Goal: Contribute content: Contribute content

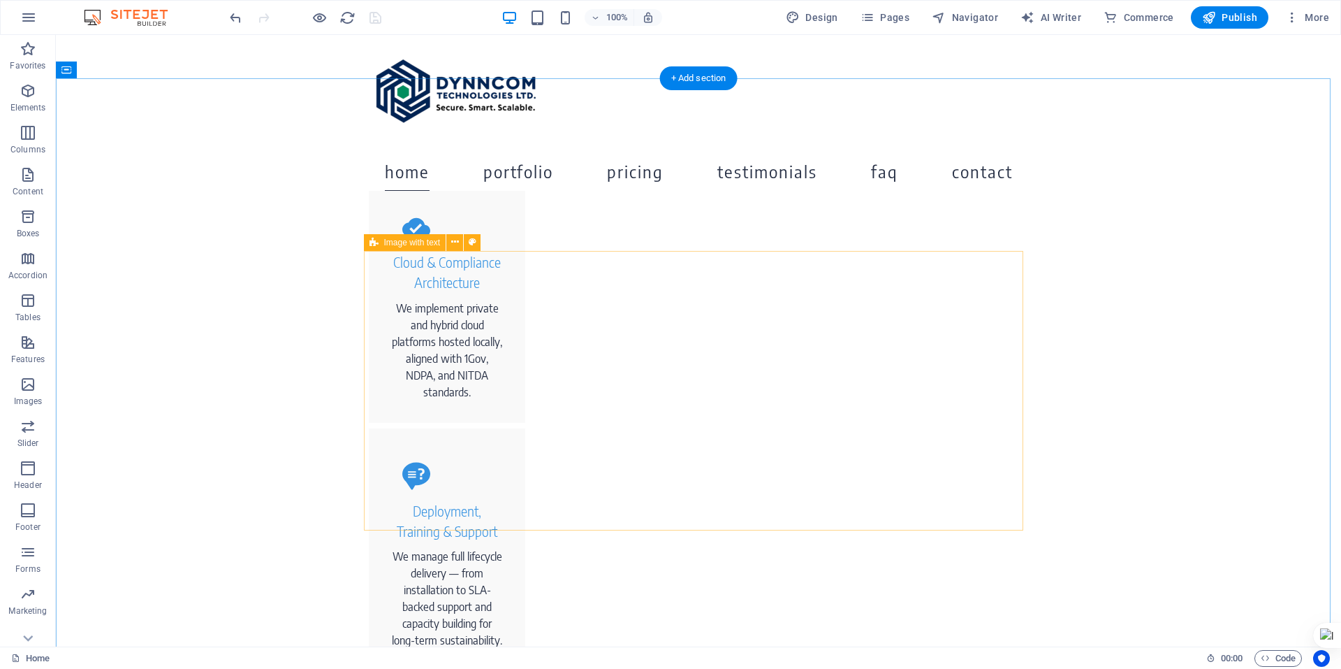
scroll to position [1135, 0]
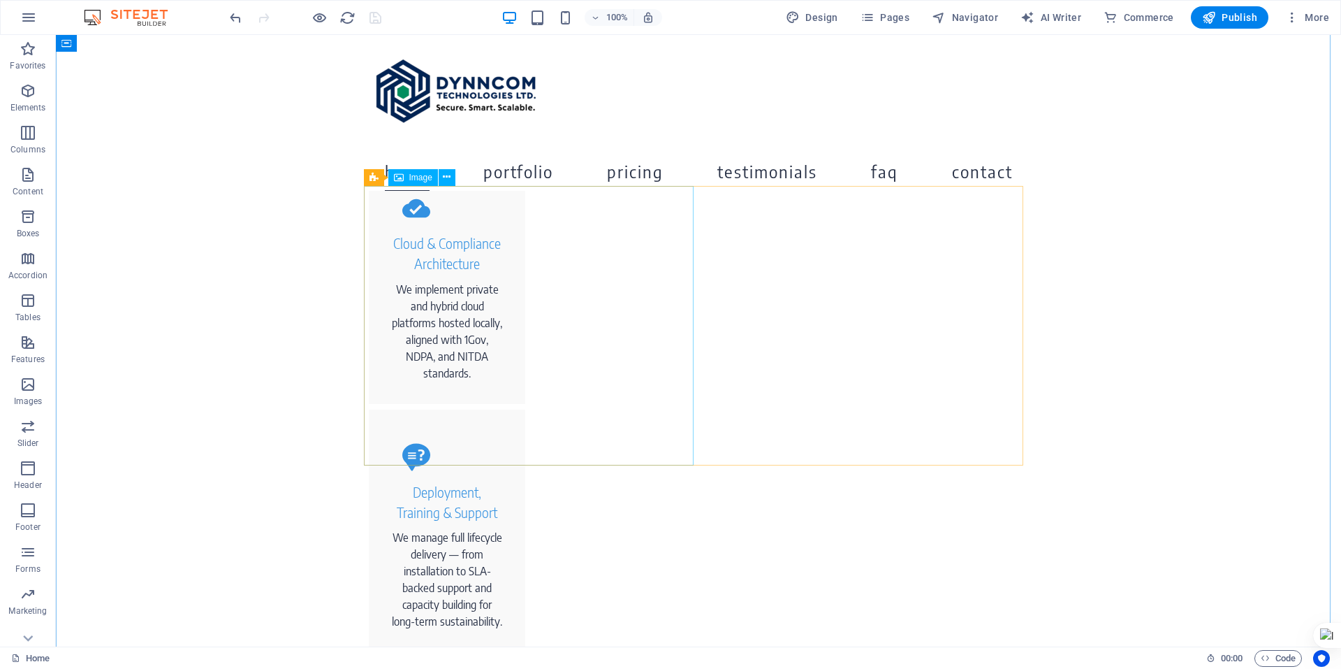
select select "px"
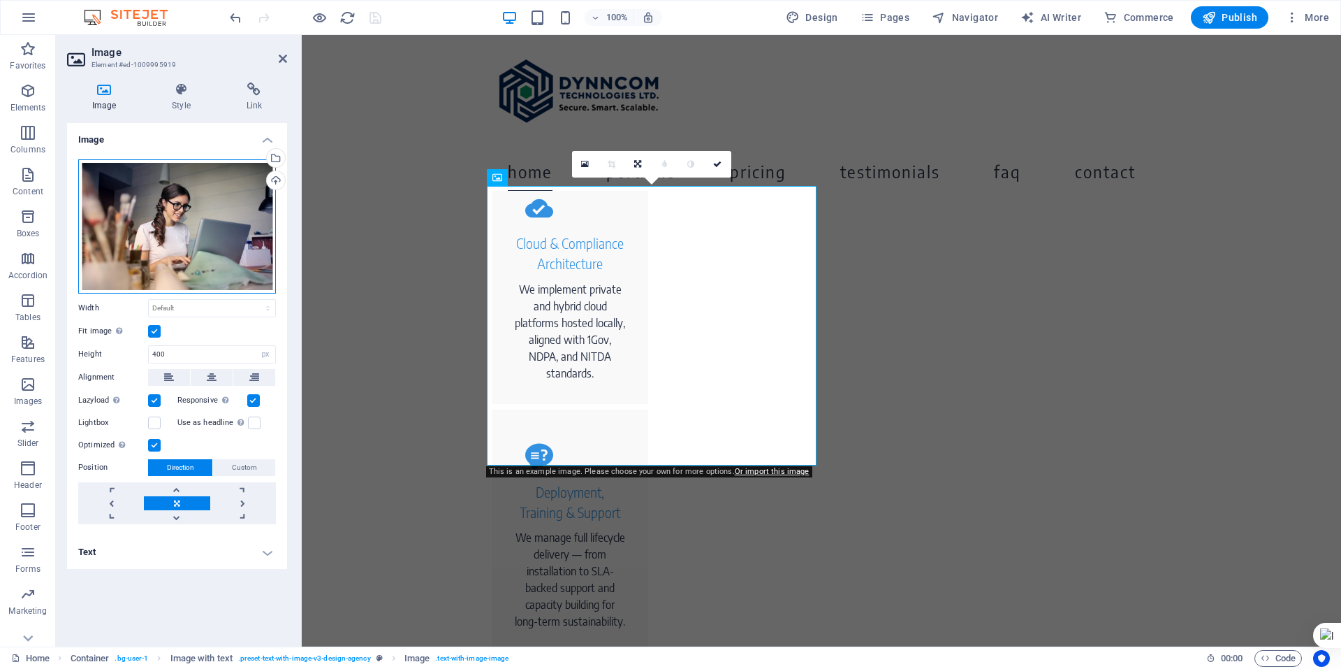
click at [173, 218] on div "Drag files here, click to choose files or select files from Files or our free s…" at bounding box center [177, 226] width 198 height 134
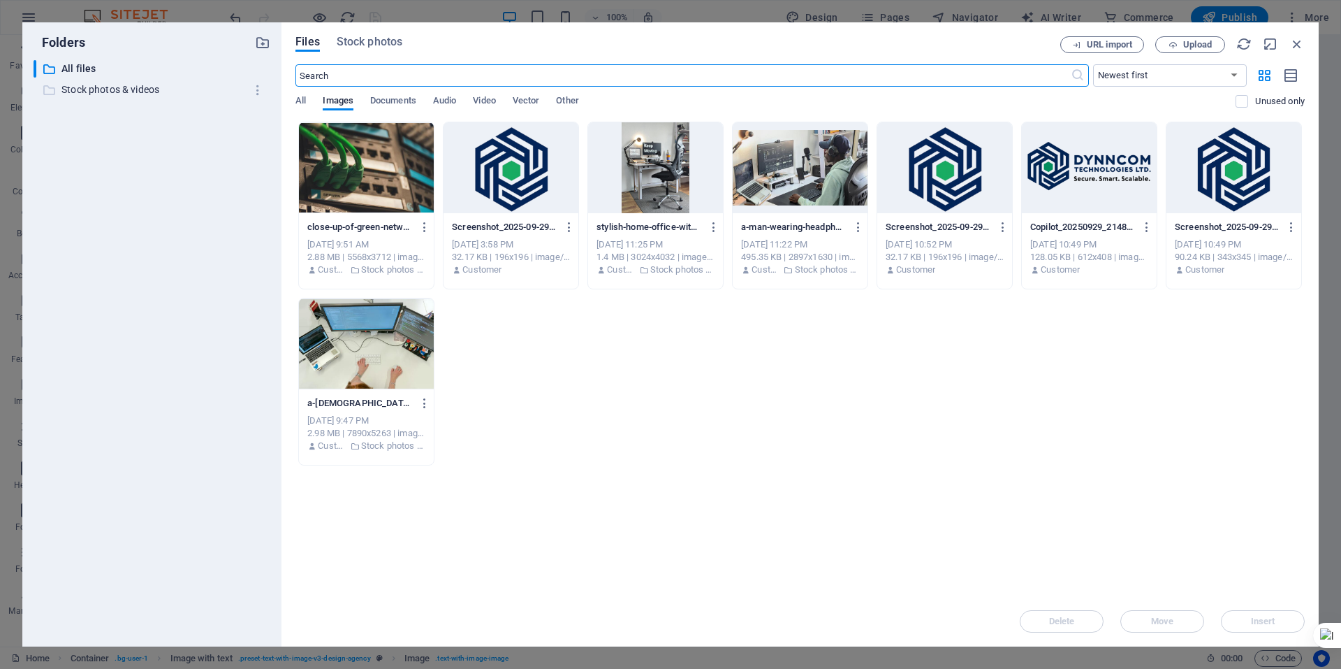
click at [135, 85] on p "Stock photos & videos" at bounding box center [152, 90] width 183 height 16
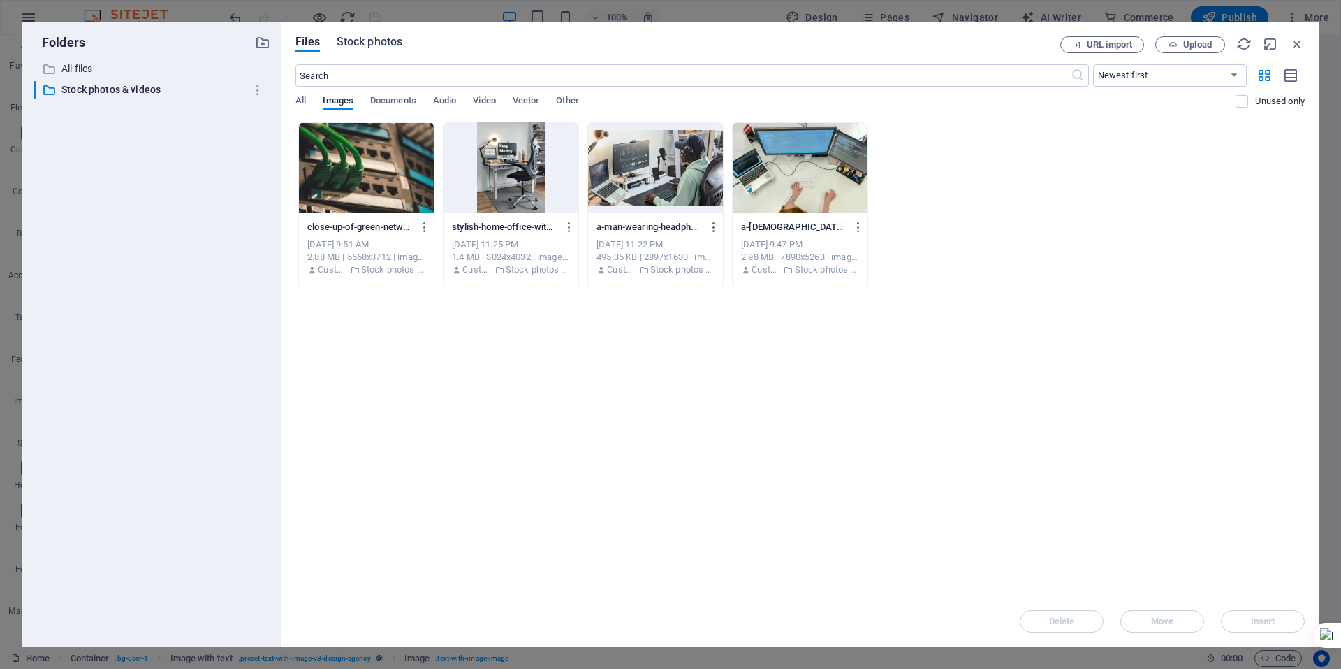
click at [370, 38] on span "Stock photos" at bounding box center [370, 42] width 66 height 17
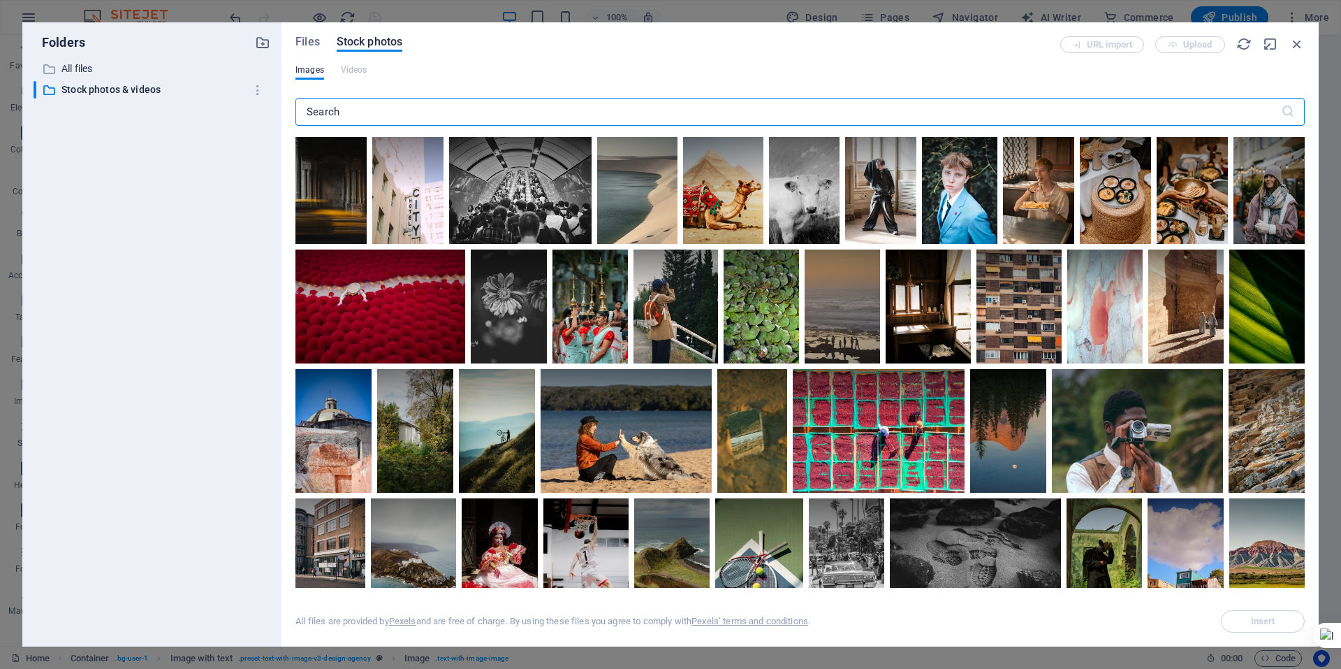
click at [657, 111] on input "text" at bounding box center [789, 112] width 986 height 28
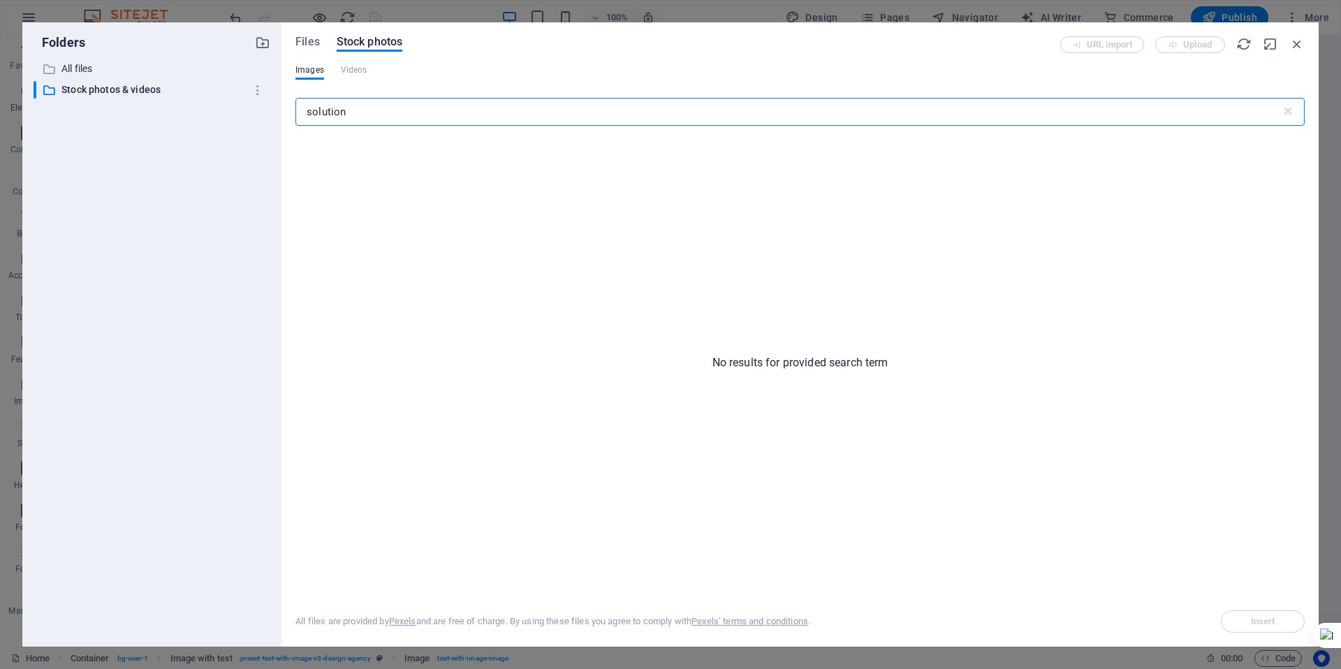
type input "solution"
click at [314, 36] on span "Files" at bounding box center [308, 42] width 24 height 17
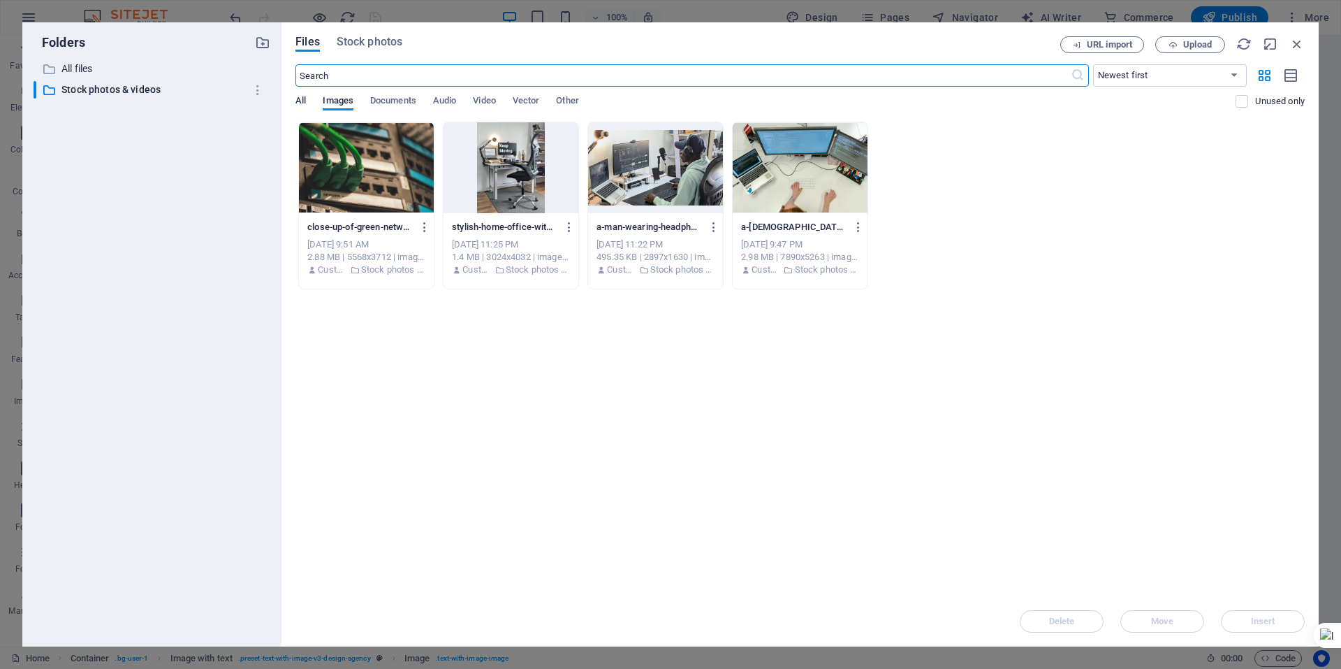
click at [302, 103] on span "All" at bounding box center [301, 102] width 10 height 20
click at [372, 44] on span "Stock photos" at bounding box center [370, 42] width 66 height 17
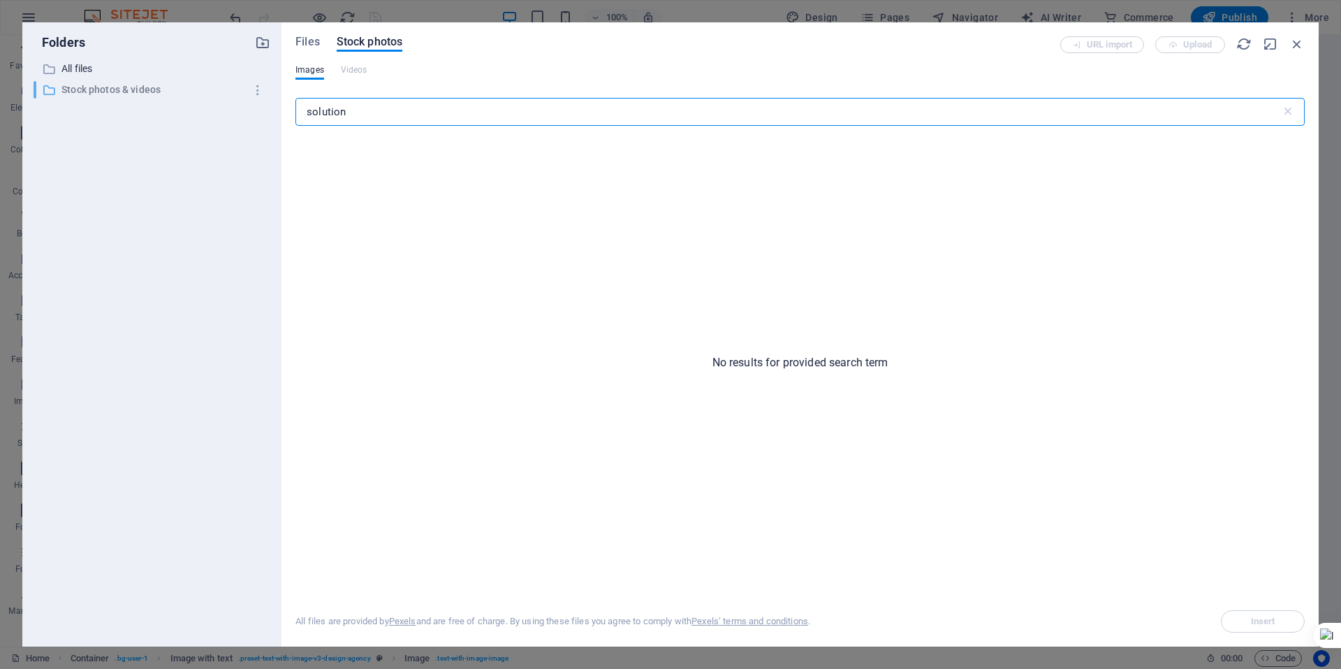
click at [95, 89] on p "Stock photos & videos" at bounding box center [152, 90] width 183 height 16
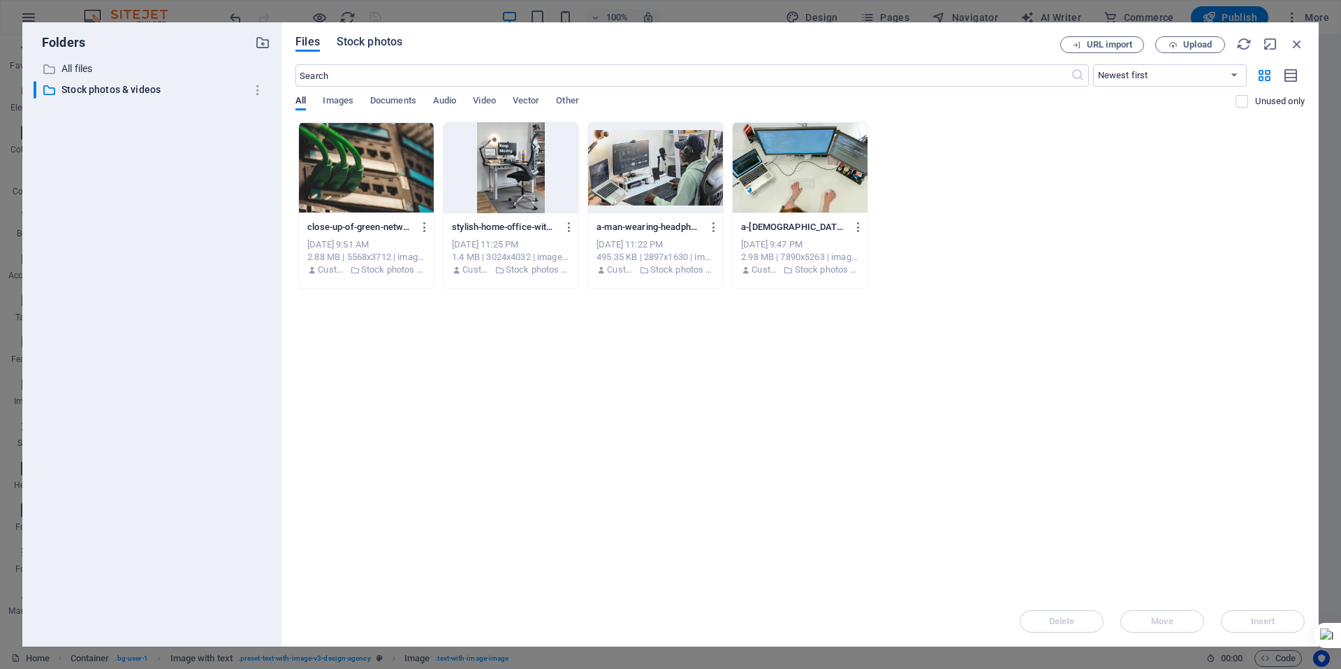
click at [360, 38] on span "Stock photos" at bounding box center [370, 42] width 66 height 17
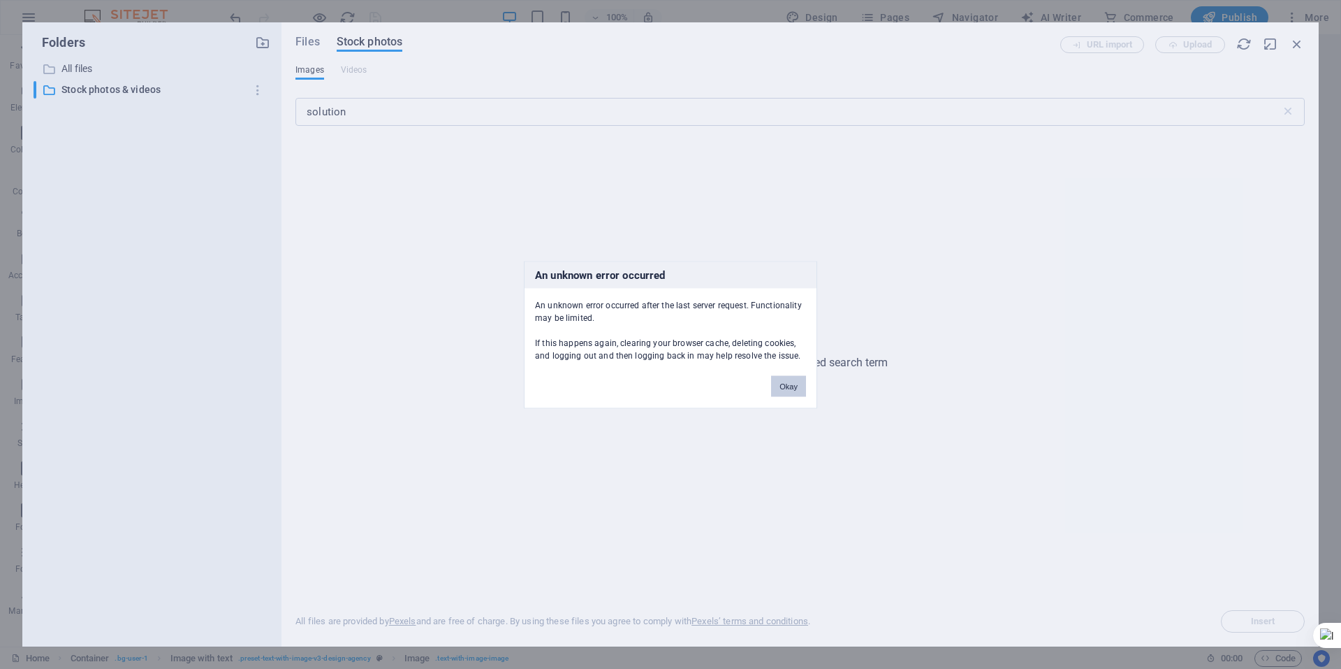
click at [791, 392] on button "Okay" at bounding box center [788, 385] width 35 height 21
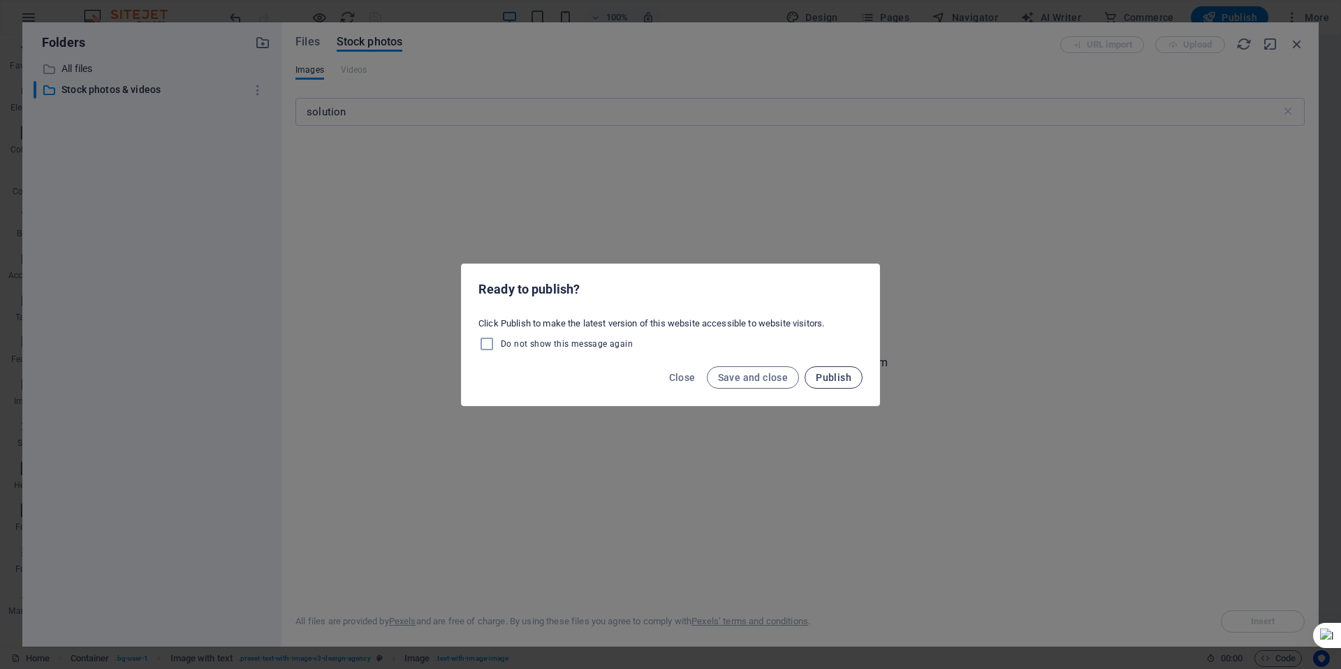
click at [830, 377] on span "Publish" at bounding box center [834, 377] width 36 height 11
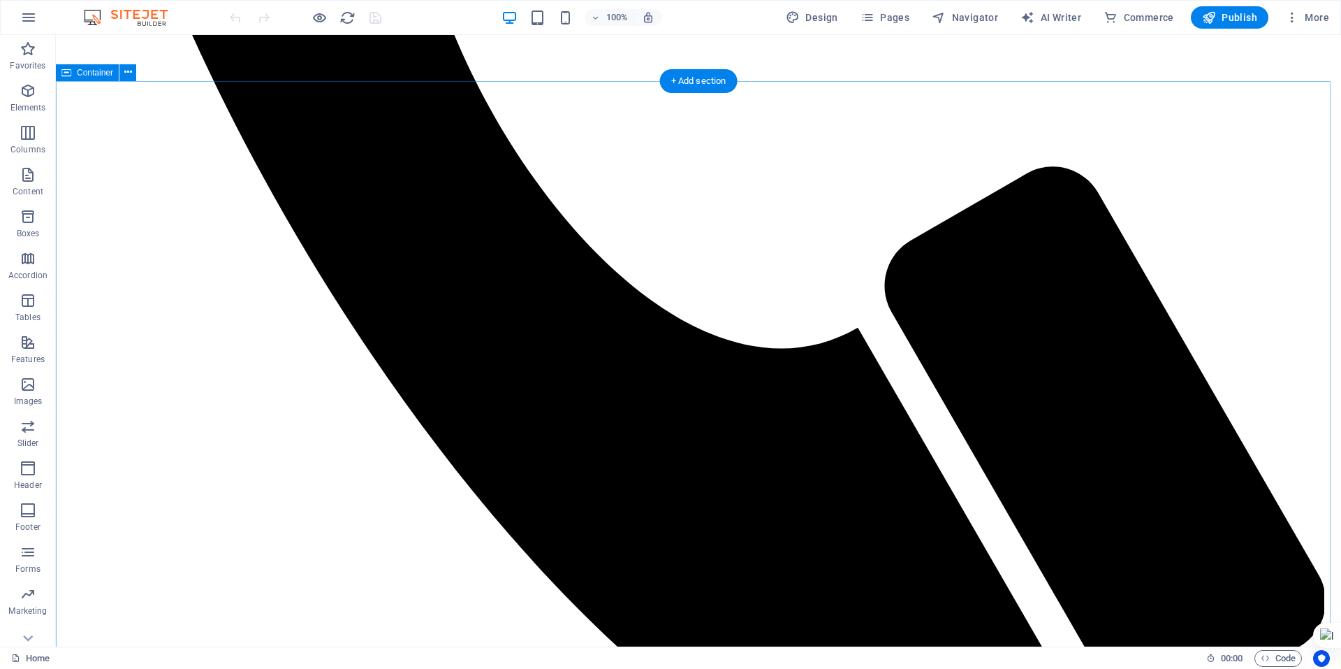
scroll to position [1188, 0]
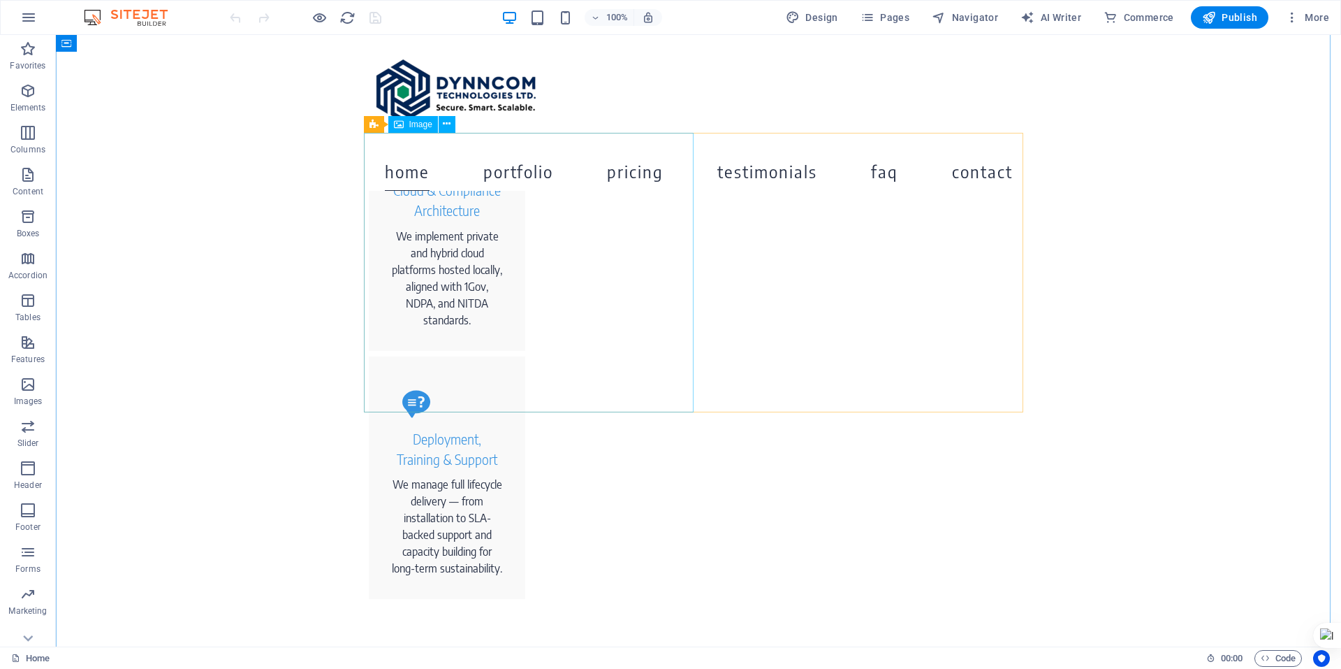
select select "px"
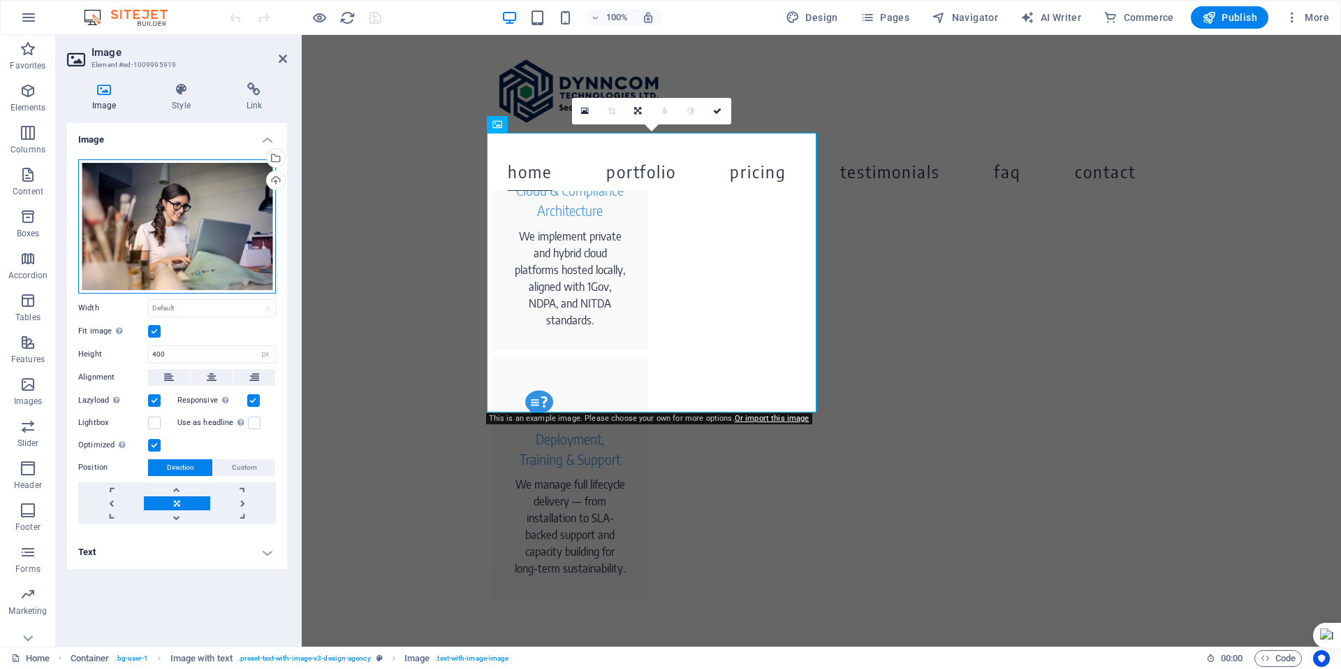
click at [173, 226] on div "Drag files here, click to choose files or select files from Files or our free s…" at bounding box center [177, 226] width 198 height 134
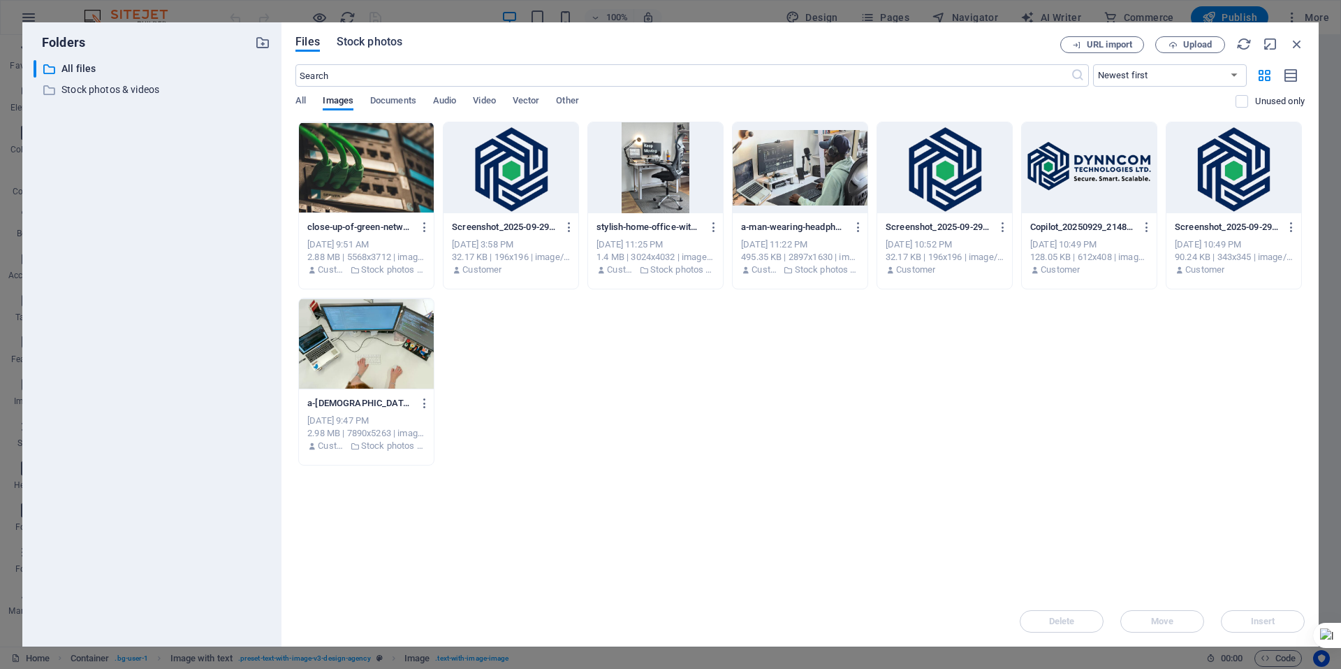
click at [352, 42] on span "Stock photos" at bounding box center [370, 42] width 66 height 17
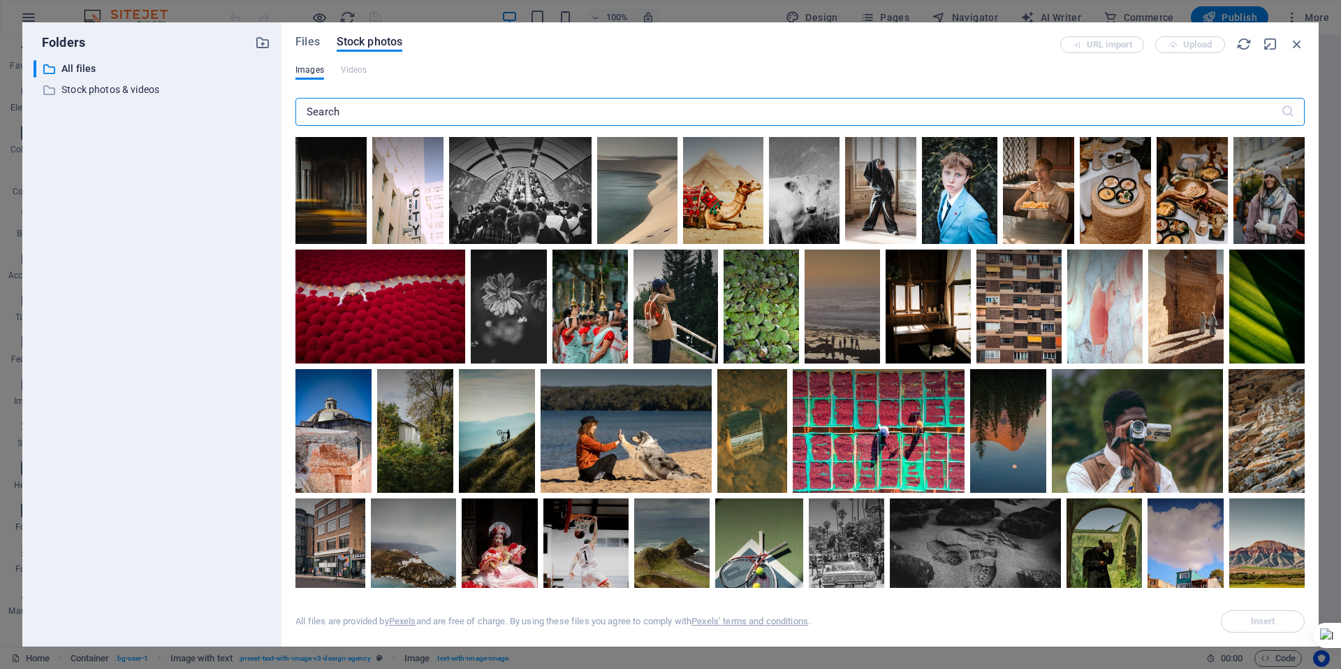
click at [502, 109] on input "text" at bounding box center [789, 112] width 986 height 28
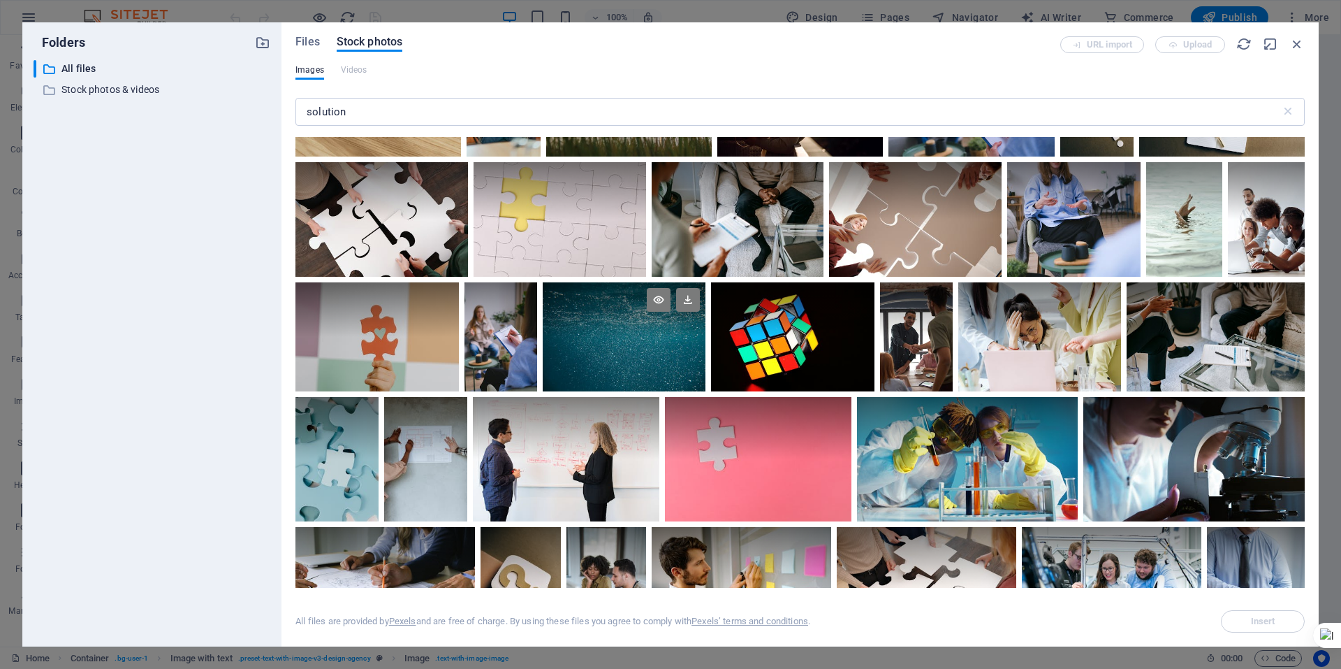
scroll to position [349, 0]
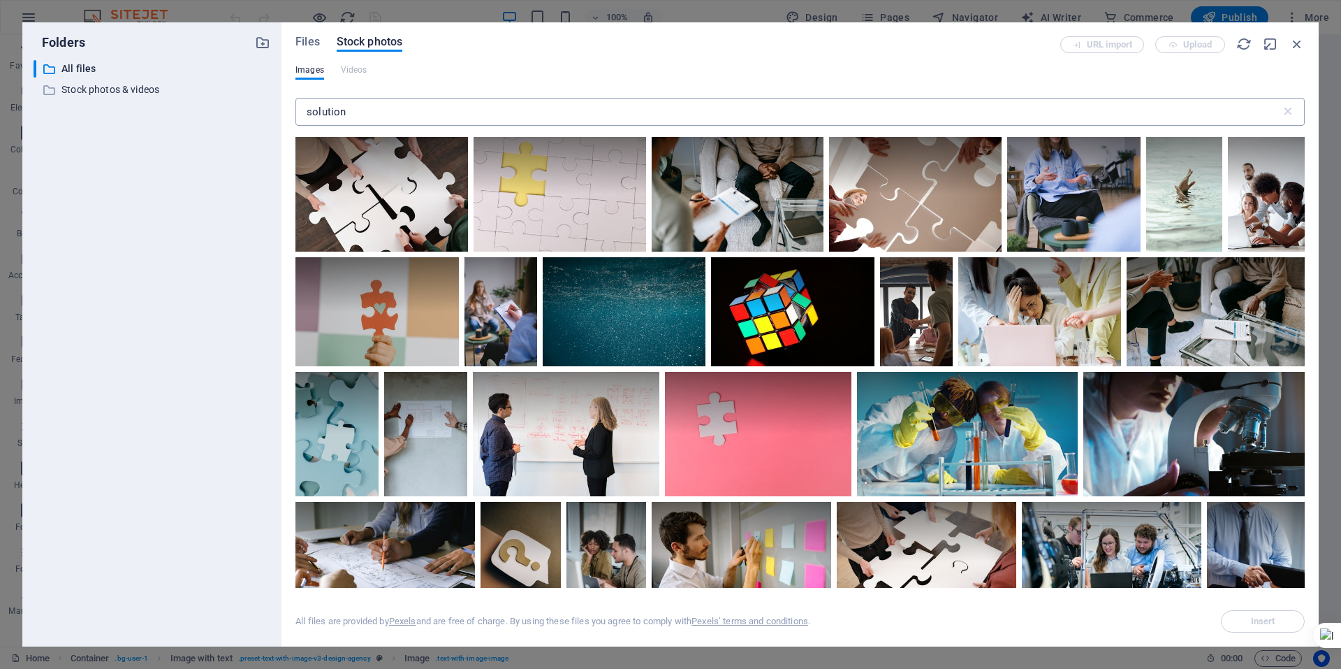
click at [427, 107] on input "solution" at bounding box center [789, 112] width 986 height 28
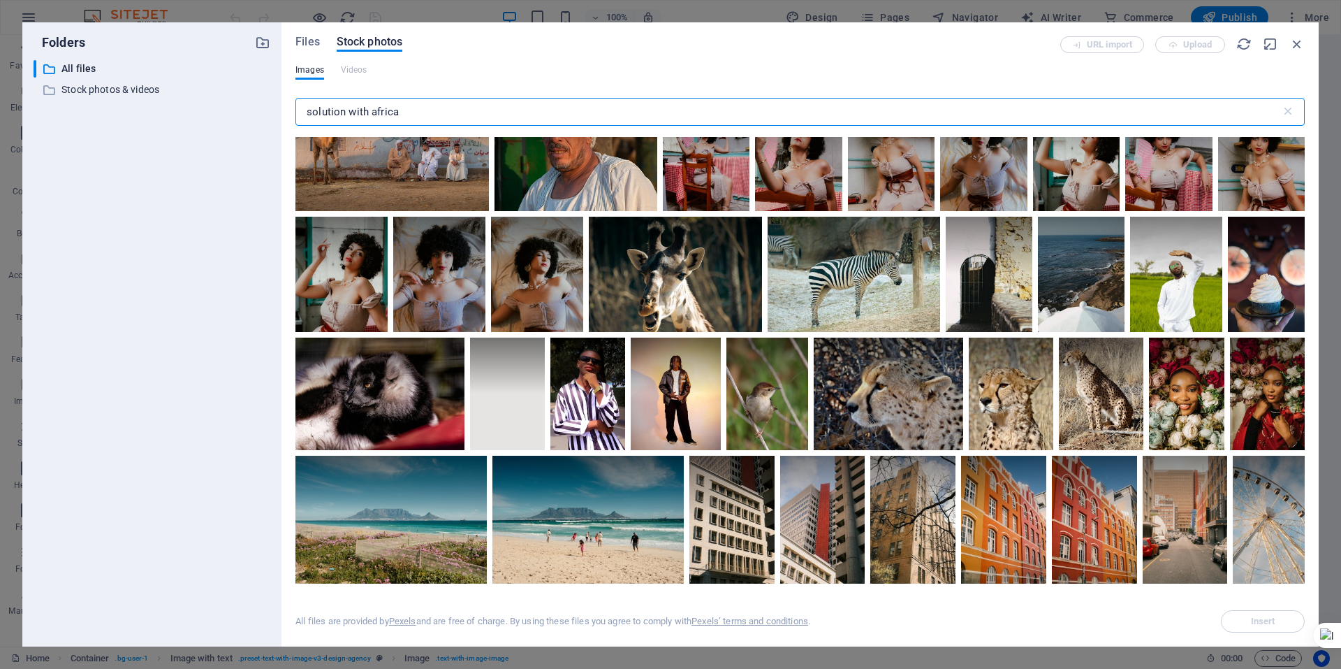
scroll to position [559, 0]
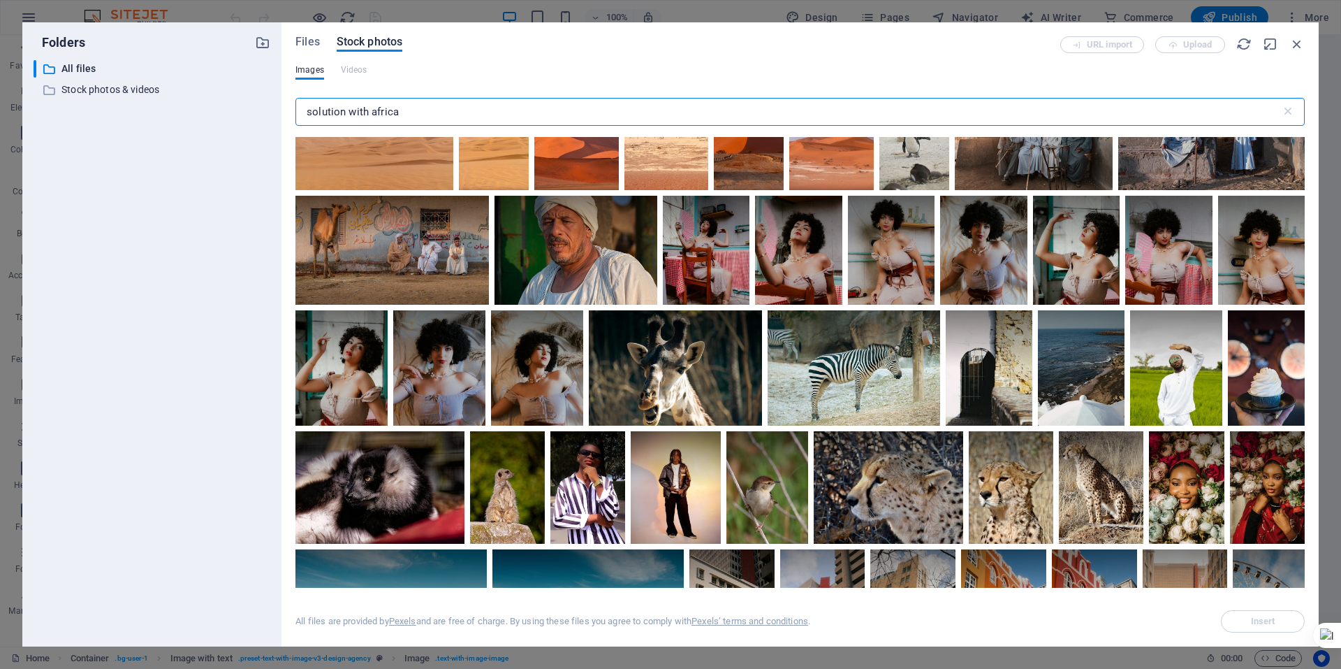
drag, startPoint x: 404, startPoint y: 108, endPoint x: 351, endPoint y: 112, distance: 53.3
click at [351, 112] on input "solution with africa" at bounding box center [789, 112] width 986 height 28
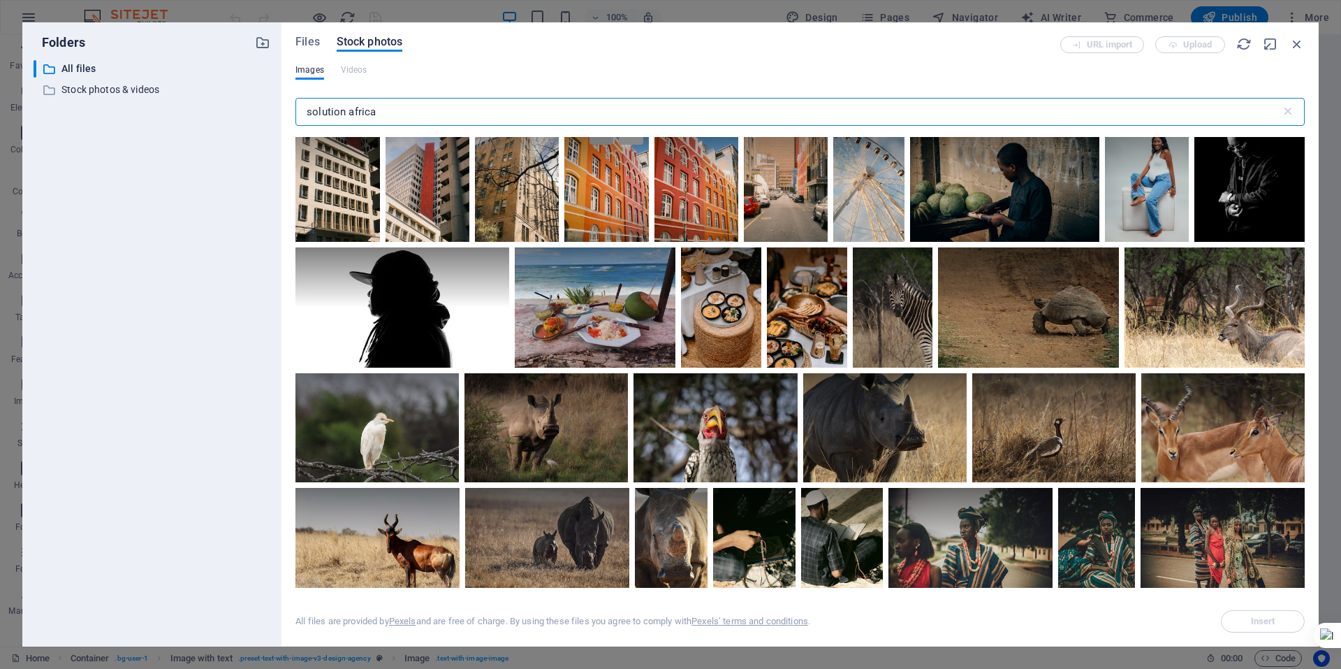
scroll to position [1232, 0]
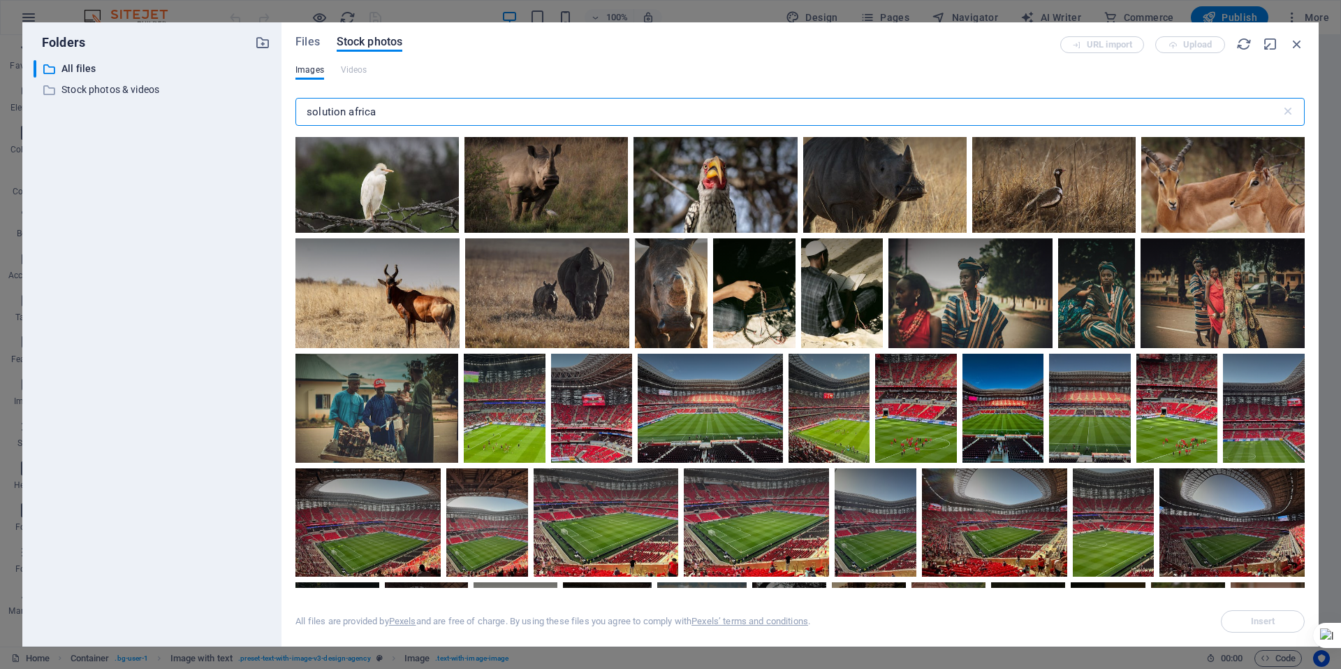
drag, startPoint x: 423, startPoint y: 111, endPoint x: 166, endPoint y: 105, distance: 257.9
click at [168, 106] on div "Folders ​ All files All files ​ Stock photos & videos Stock photos & videos Fil…" at bounding box center [670, 334] width 1297 height 624
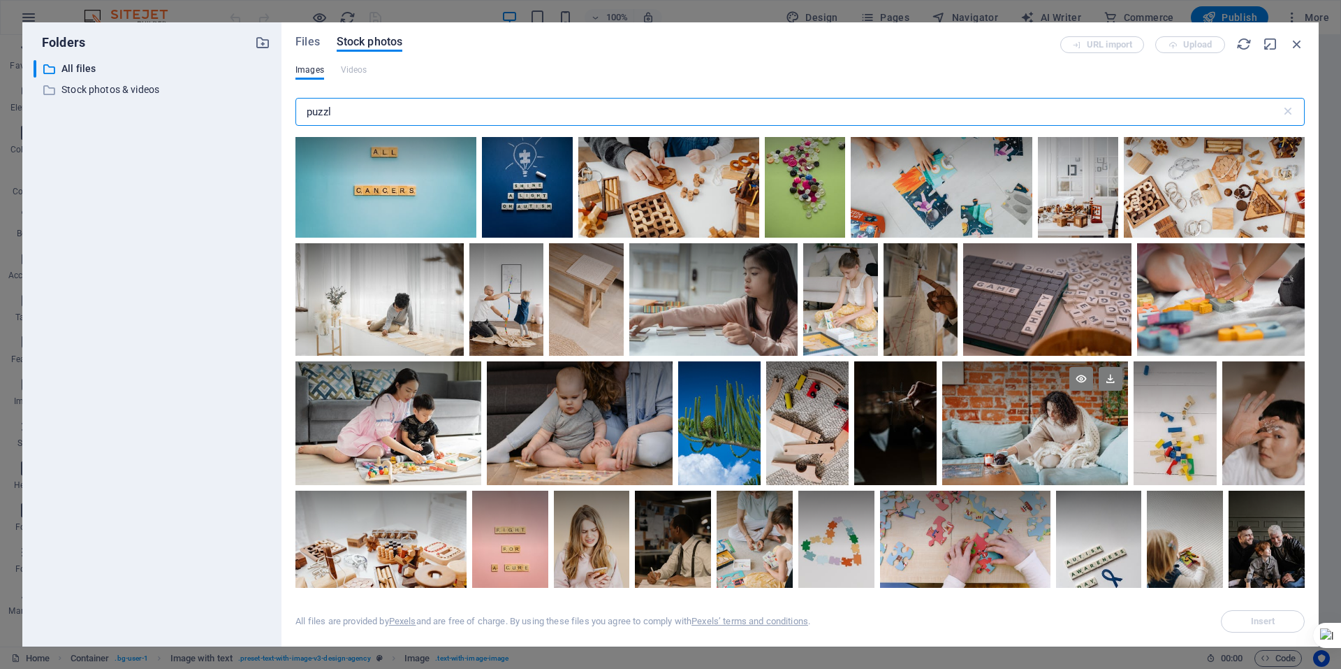
scroll to position [3913, 0]
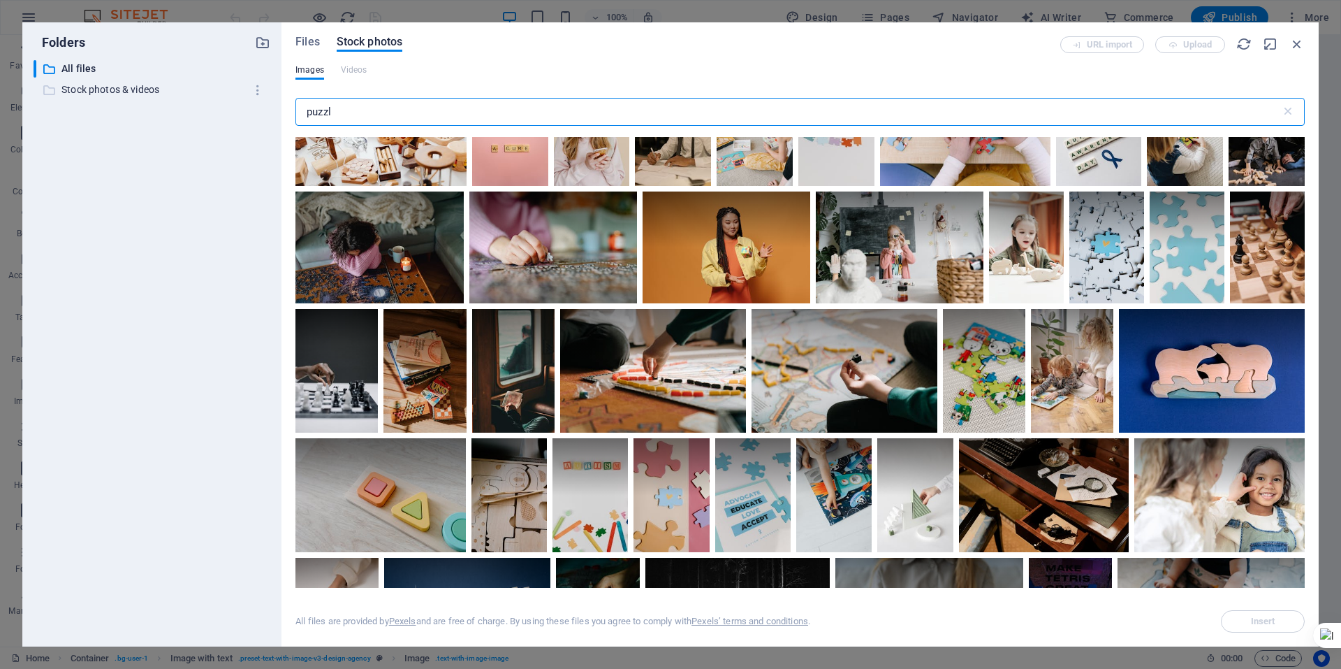
drag, startPoint x: 354, startPoint y: 119, endPoint x: 203, endPoint y: 96, distance: 153.4
click at [226, 113] on div "Folders ​ All files All files ​ Stock photos & videos Stock photos & videos Fil…" at bounding box center [670, 334] width 1297 height 624
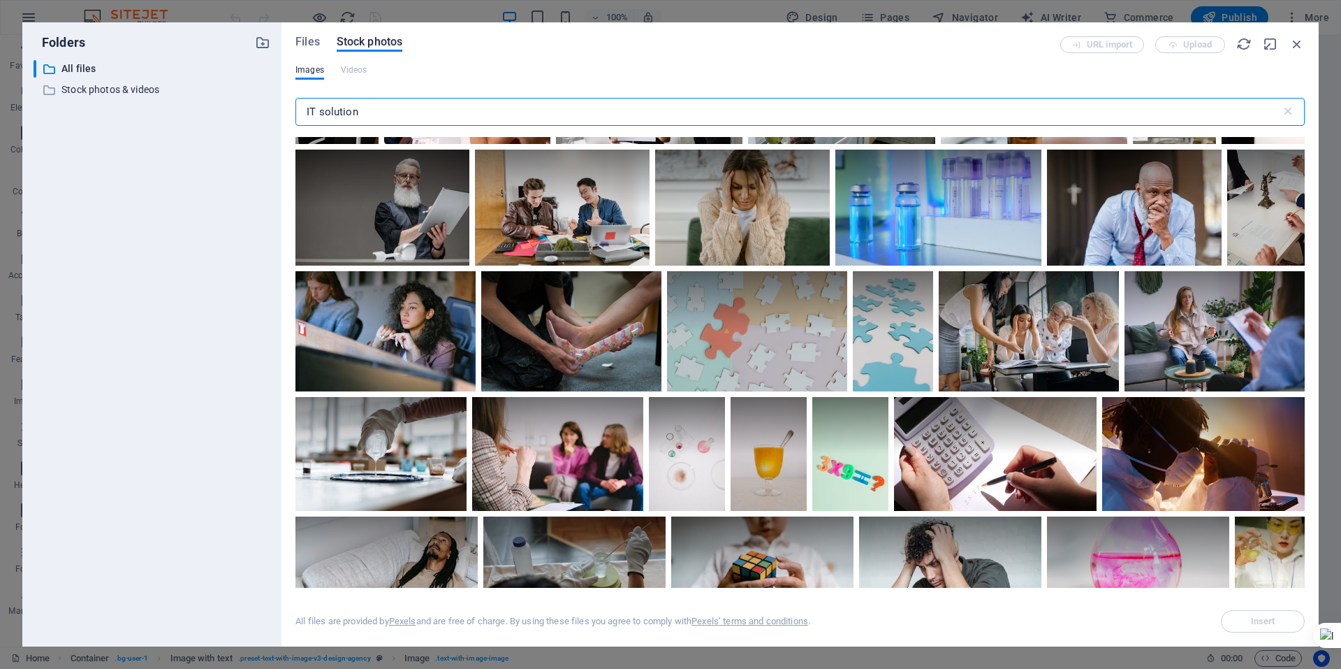
scroll to position [1537, 0]
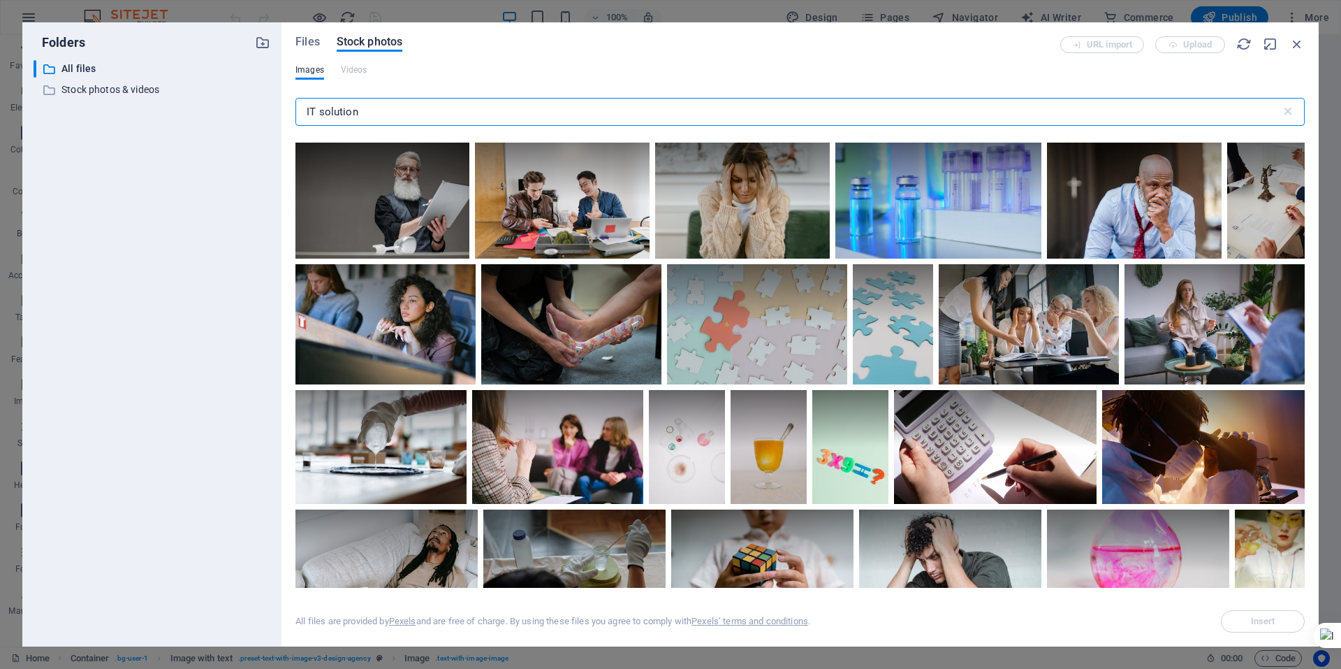
drag, startPoint x: 416, startPoint y: 108, endPoint x: 36, endPoint y: 39, distance: 385.6
click at [101, 61] on div "Folders ​ All files All files ​ Stock photos & videos Stock photos & videos Fil…" at bounding box center [670, 334] width 1297 height 624
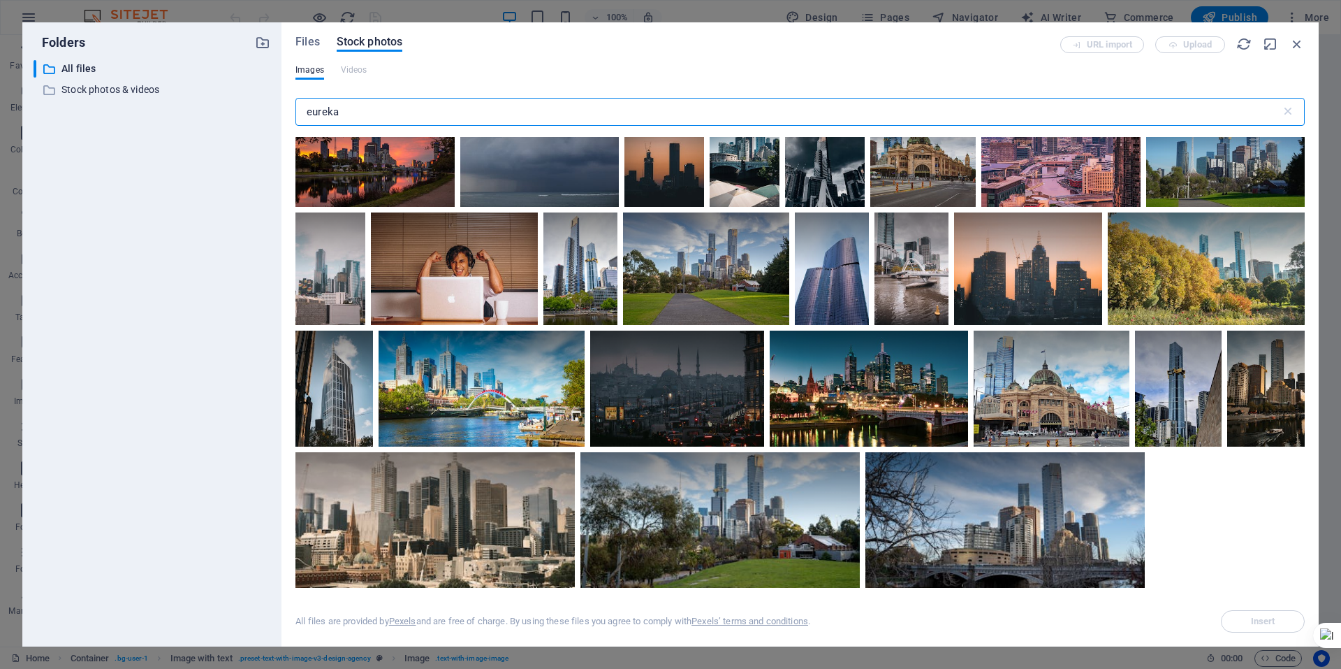
scroll to position [782, 0]
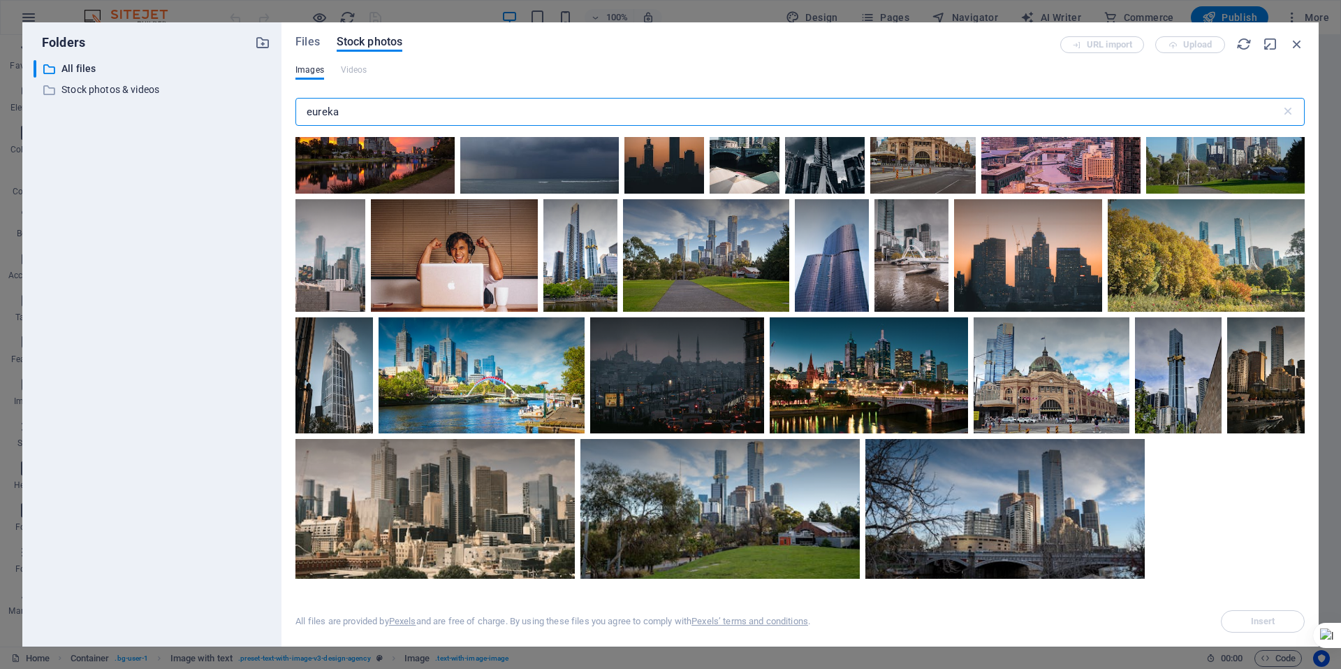
drag, startPoint x: 402, startPoint y: 114, endPoint x: 24, endPoint y: 41, distance: 385.7
click at [161, 104] on div "Folders ​ All files All files ​ Stock photos & videos Stock photos & videos Fil…" at bounding box center [670, 334] width 1297 height 624
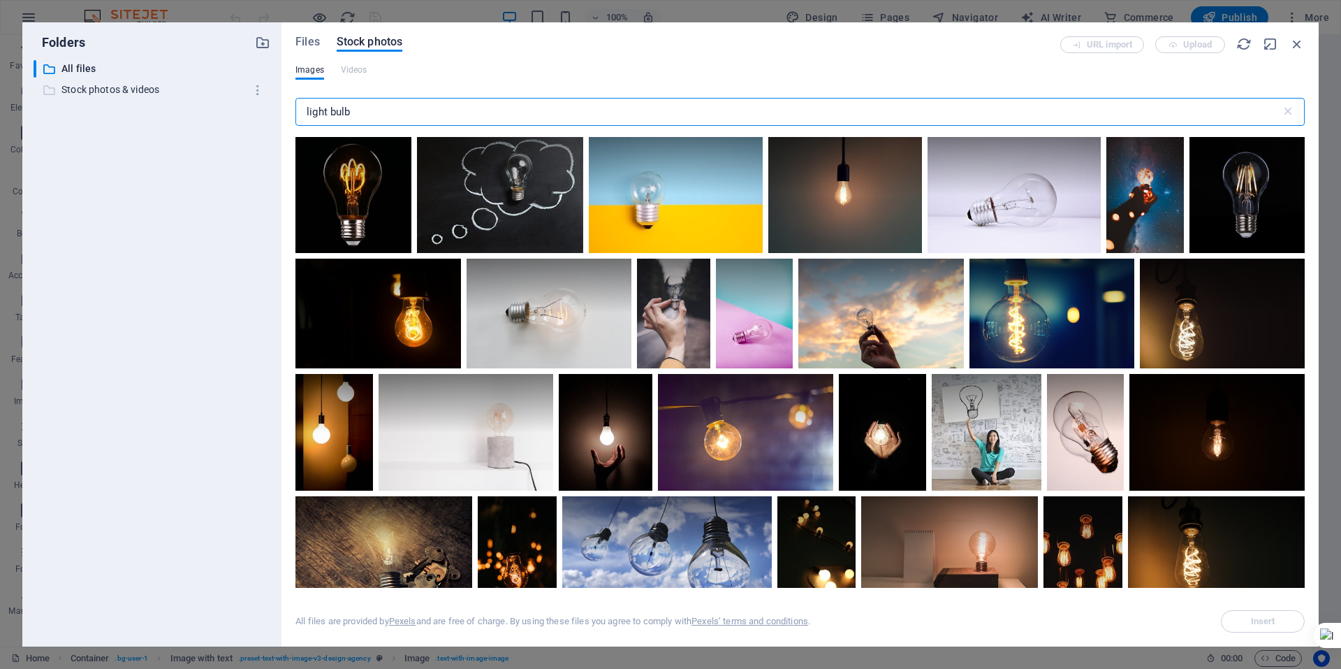
drag, startPoint x: 372, startPoint y: 112, endPoint x: 155, endPoint y: 94, distance: 217.3
click at [169, 96] on div "Folders ​ All files All files ​ Stock photos & videos Stock photos & videos Fil…" at bounding box center [670, 334] width 1297 height 624
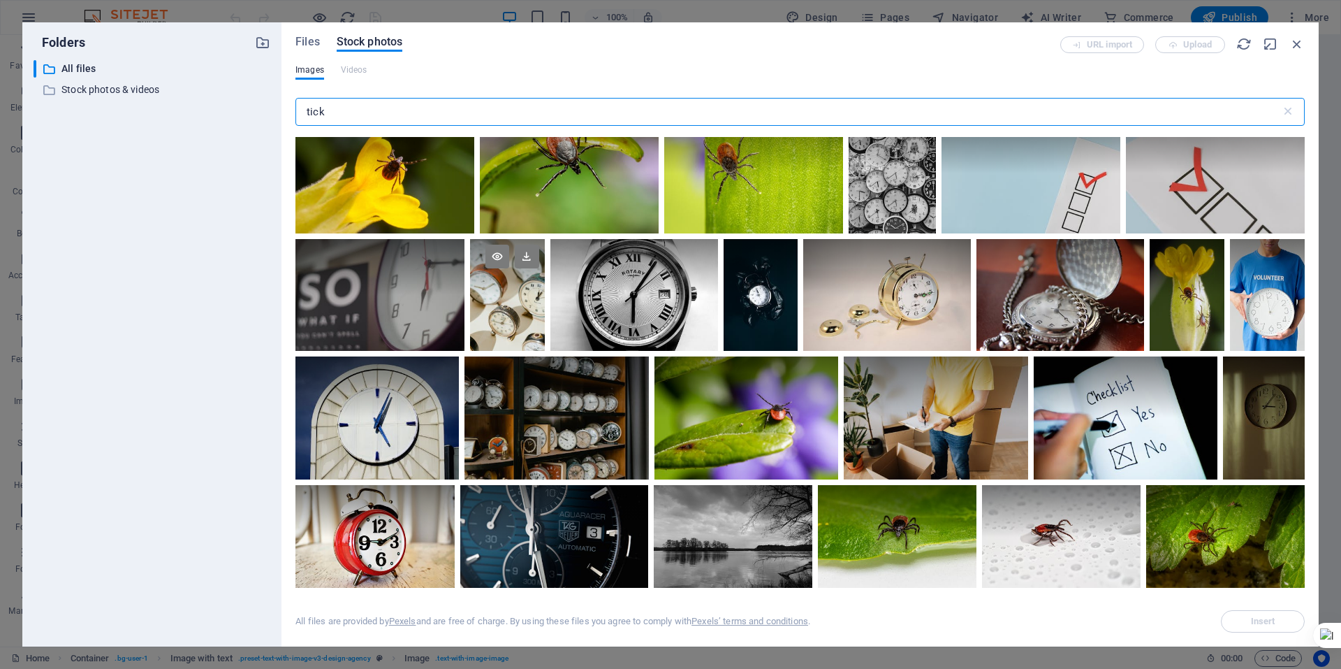
scroll to position [0, 0]
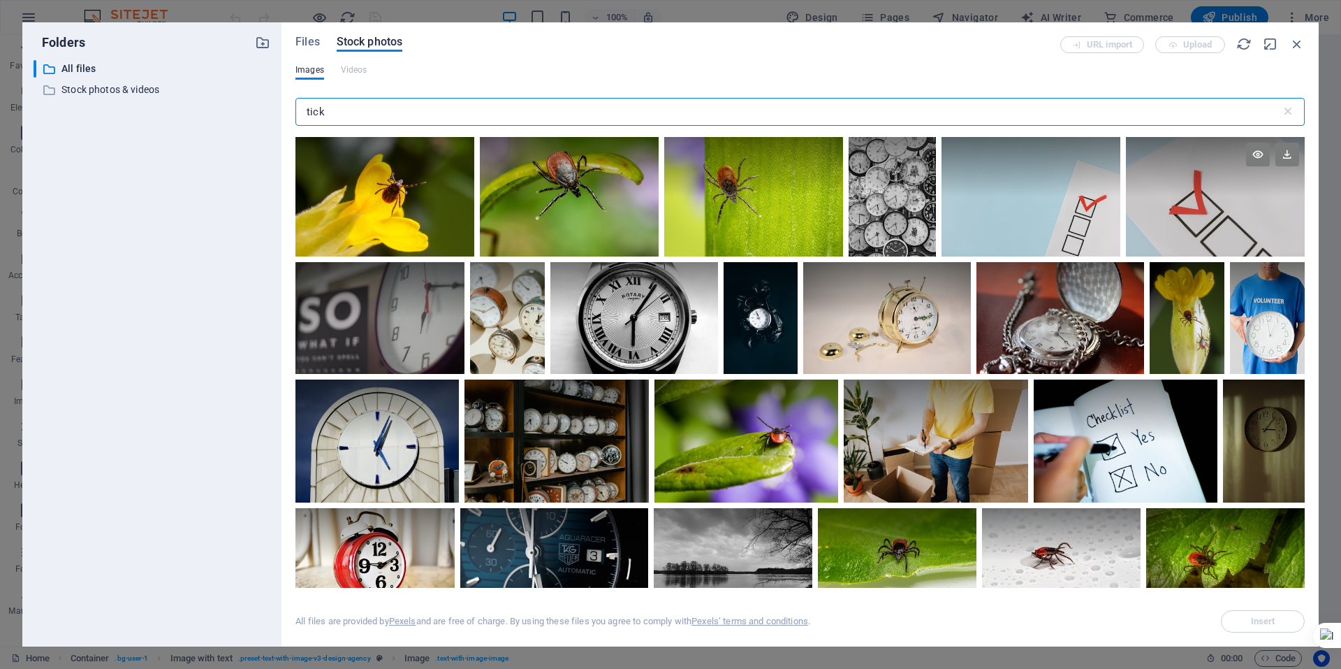
type input "tick"
click at [1203, 204] on div at bounding box center [1215, 196] width 179 height 119
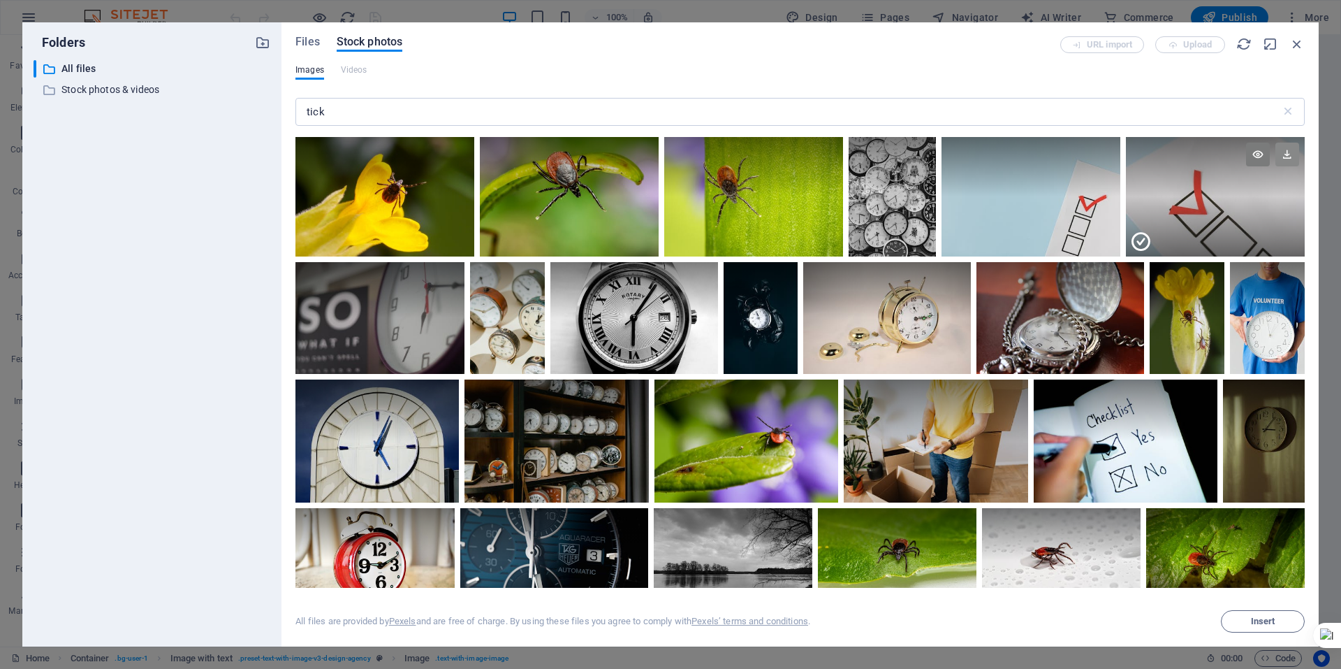
click at [1283, 155] on icon at bounding box center [1288, 155] width 24 height 24
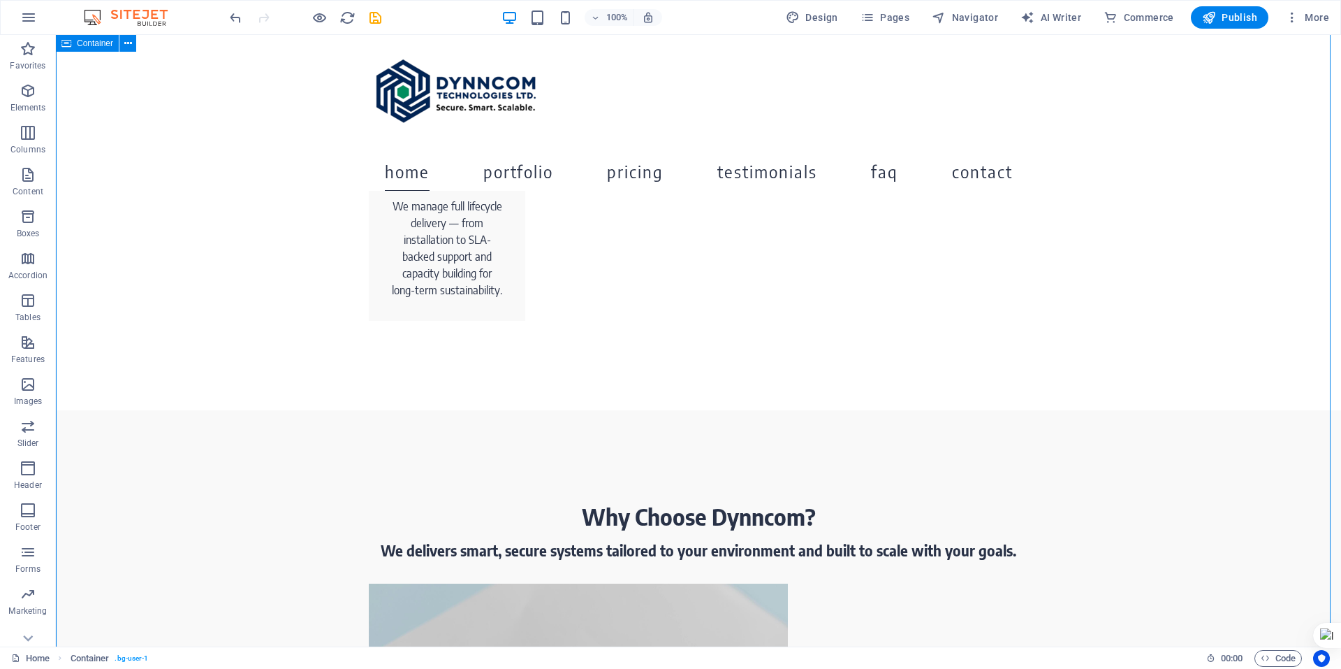
scroll to position [1467, 0]
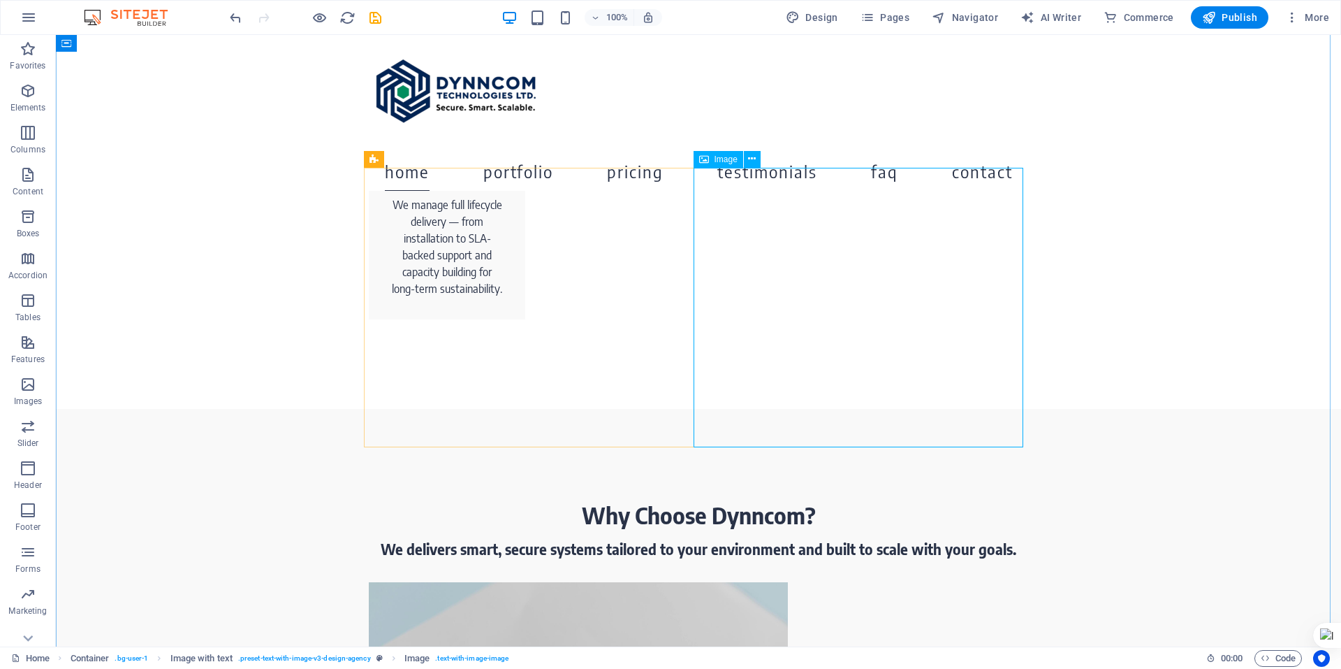
select select "px"
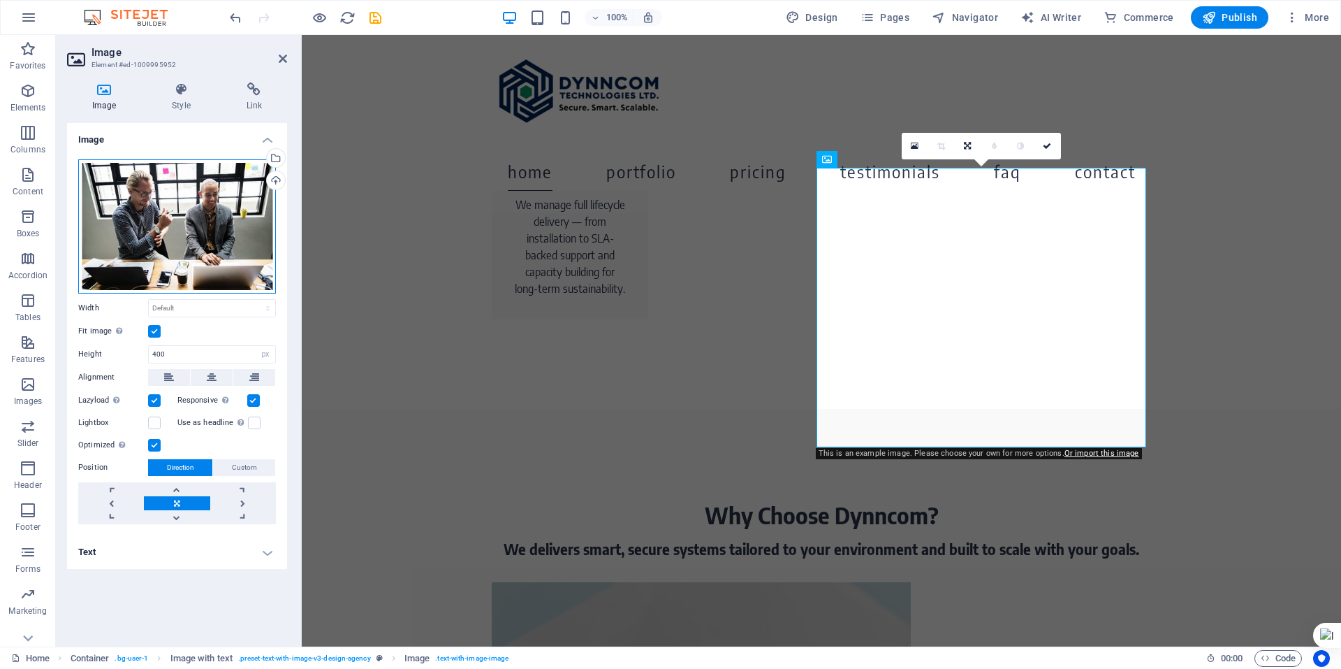
click at [193, 231] on div "Drag files here, click to choose files or select files from Files or our free s…" at bounding box center [177, 226] width 198 height 134
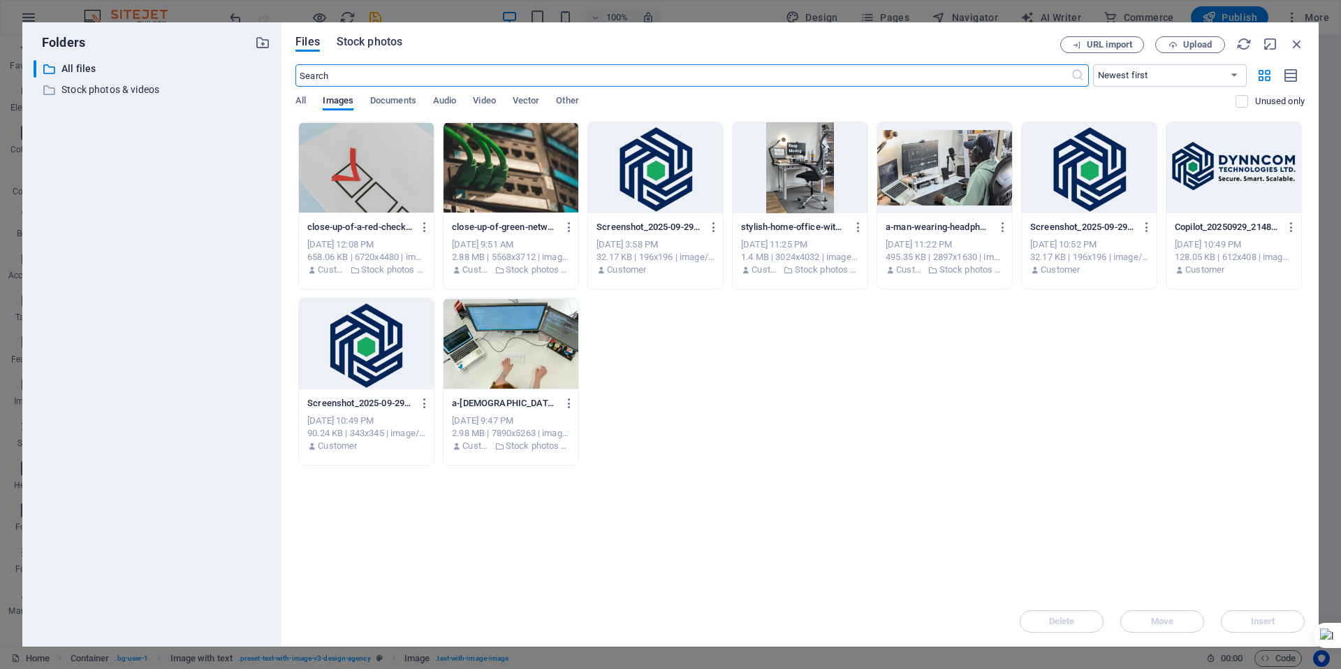
click at [362, 39] on span "Stock photos" at bounding box center [370, 42] width 66 height 17
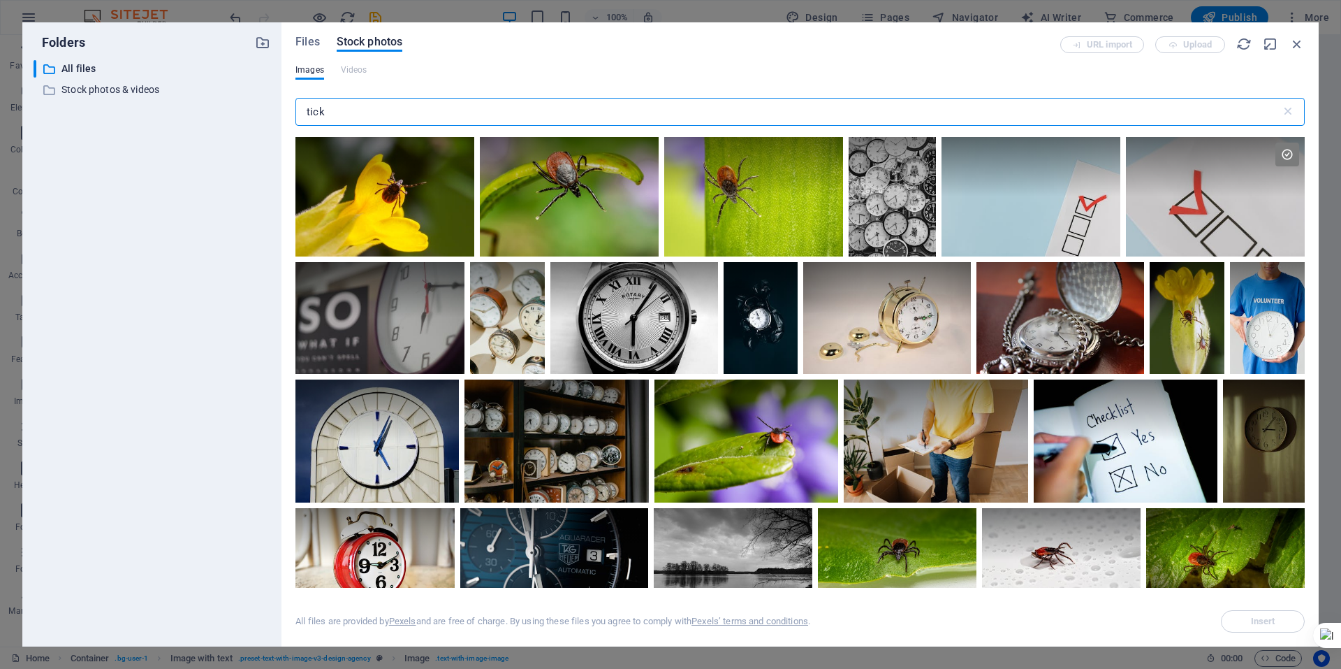
click at [374, 109] on input "tick" at bounding box center [789, 112] width 986 height 28
type input "t"
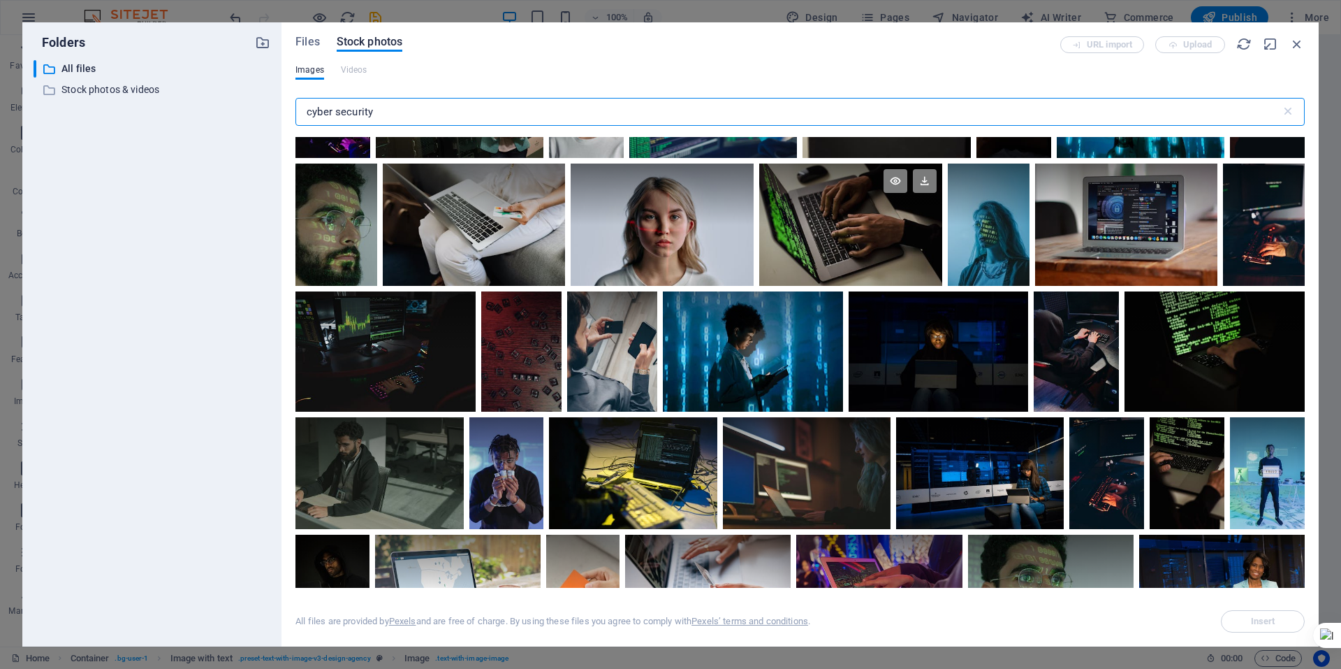
scroll to position [1956, 0]
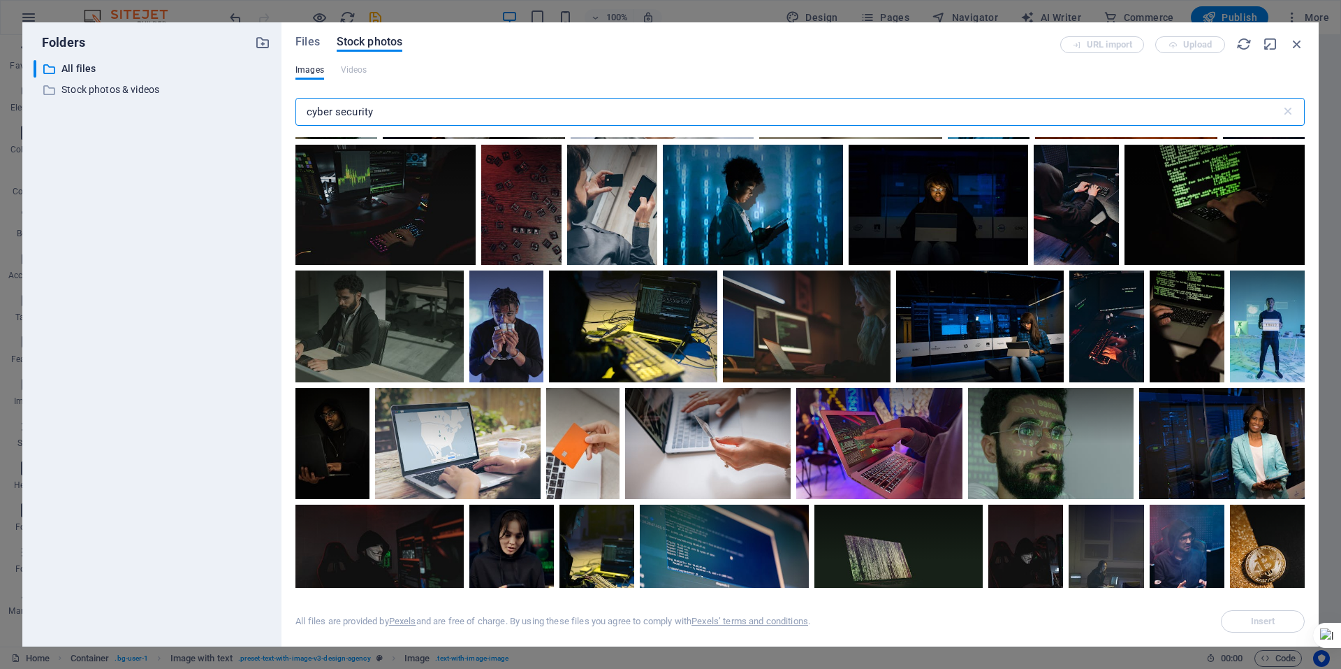
click at [621, 112] on input "cyber security" at bounding box center [789, 112] width 986 height 28
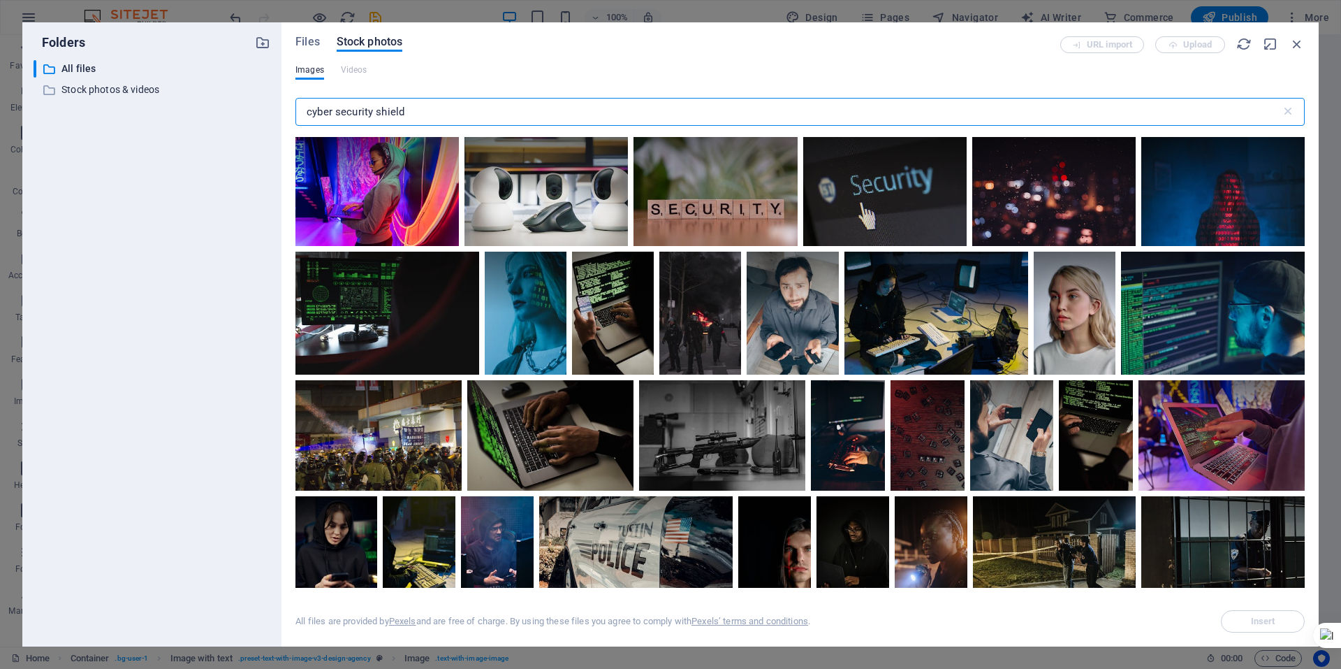
type input "cyber security shield"
